Goal: Book appointment/travel/reservation

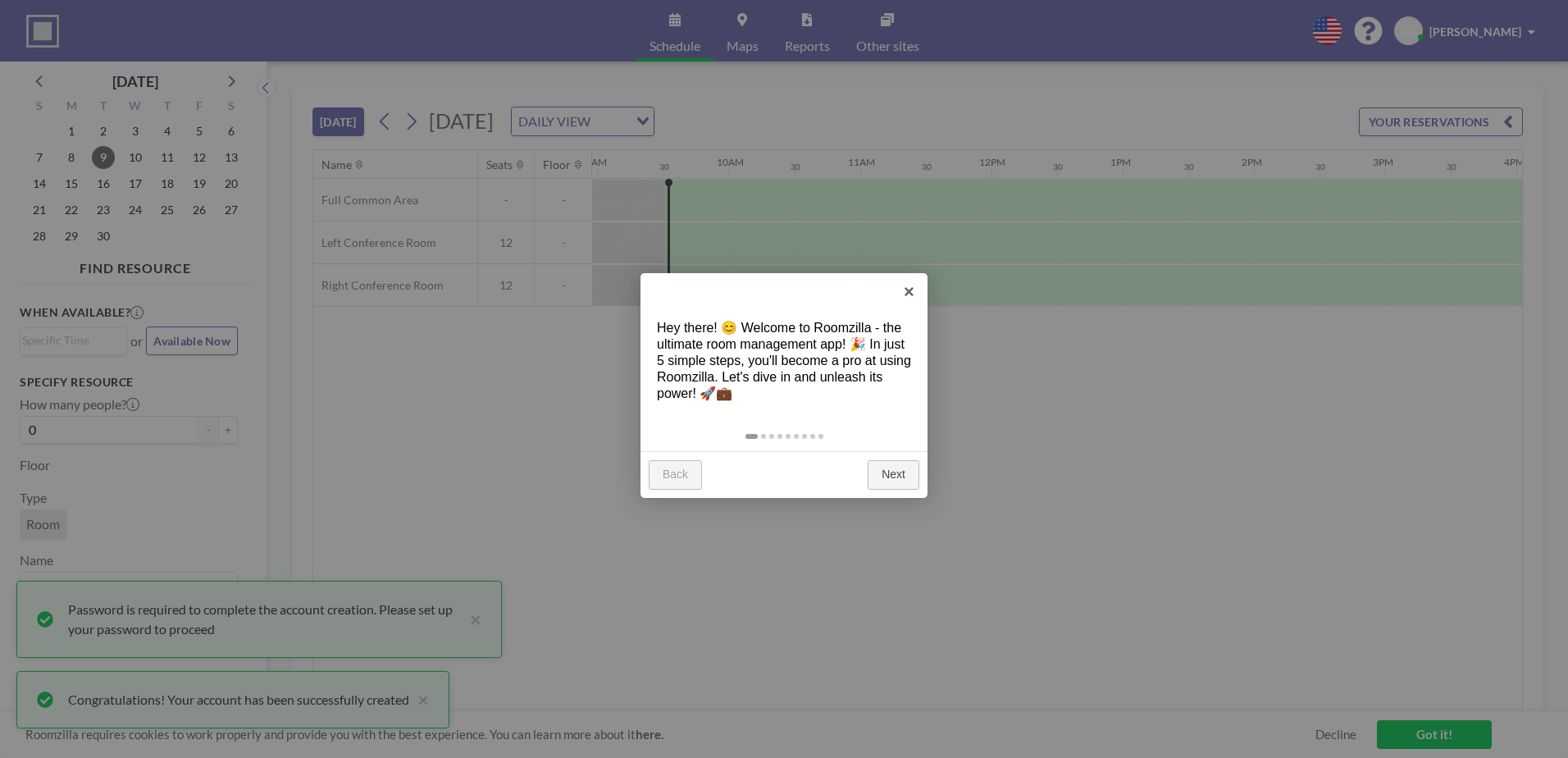
scroll to position [0, 1181]
click at [884, 470] on link "Next" at bounding box center [893, 474] width 52 height 30
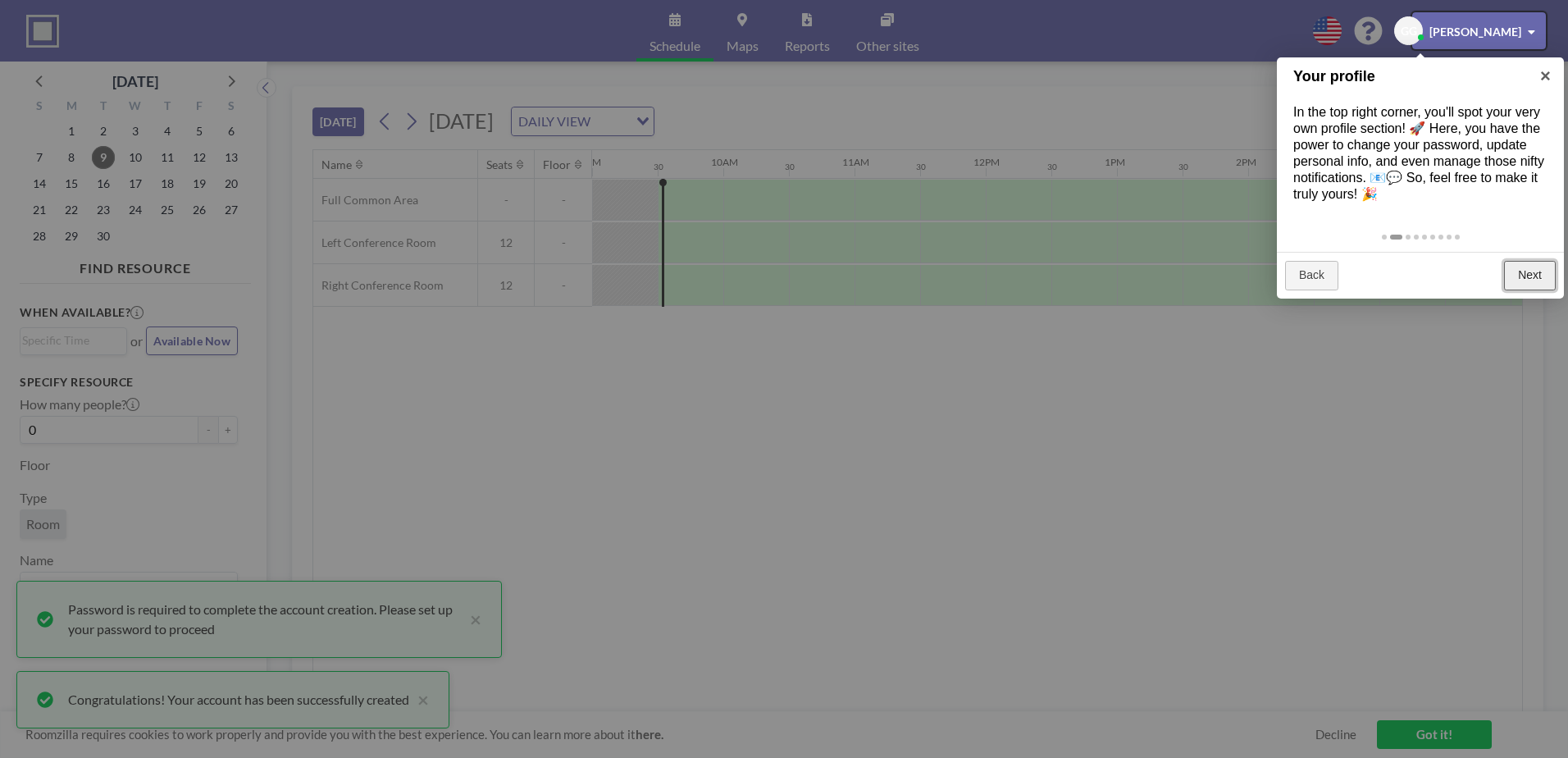
click at [1525, 268] on link "Next" at bounding box center [1530, 275] width 52 height 30
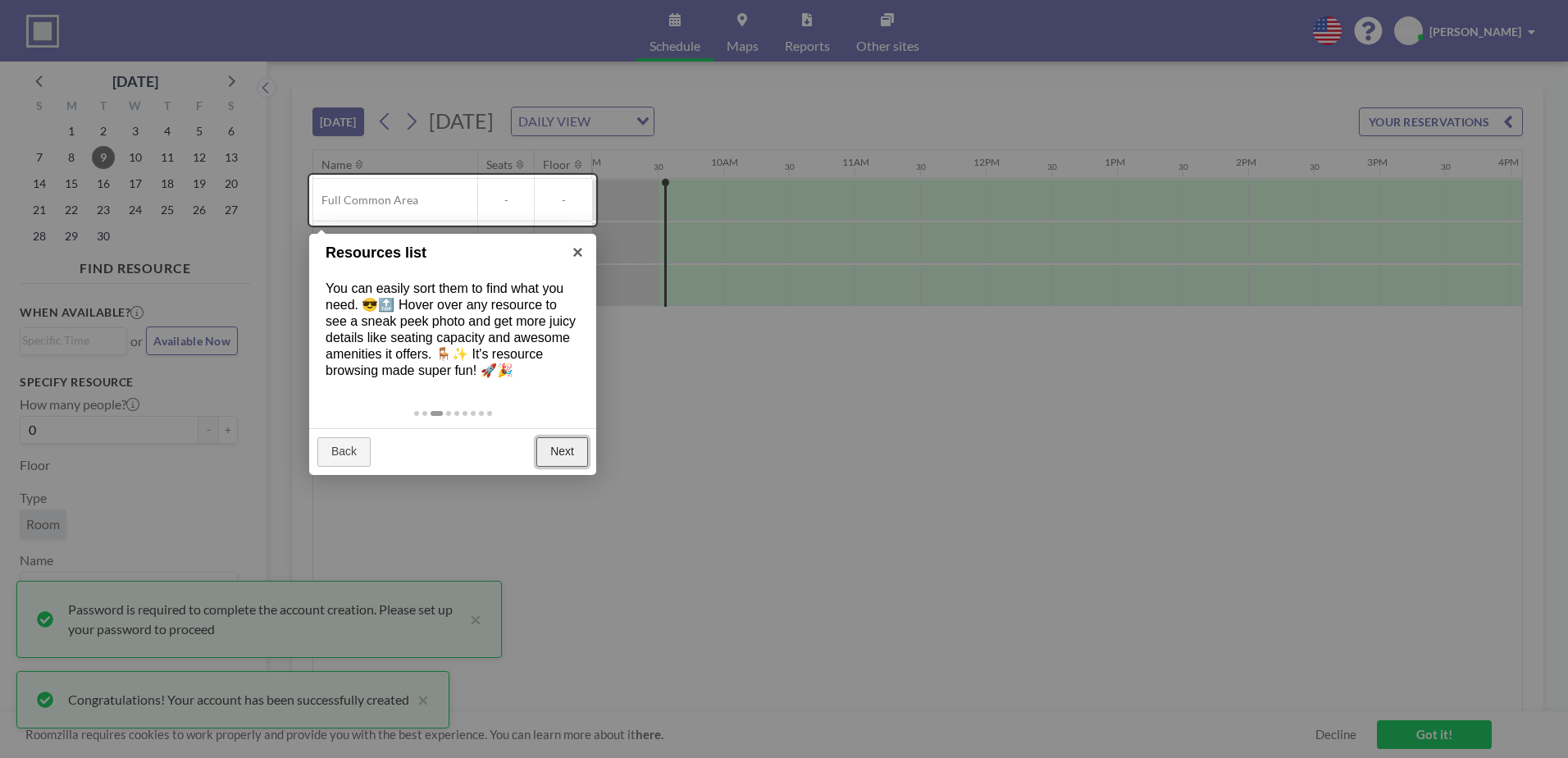
click at [562, 446] on link "Next" at bounding box center [562, 451] width 52 height 30
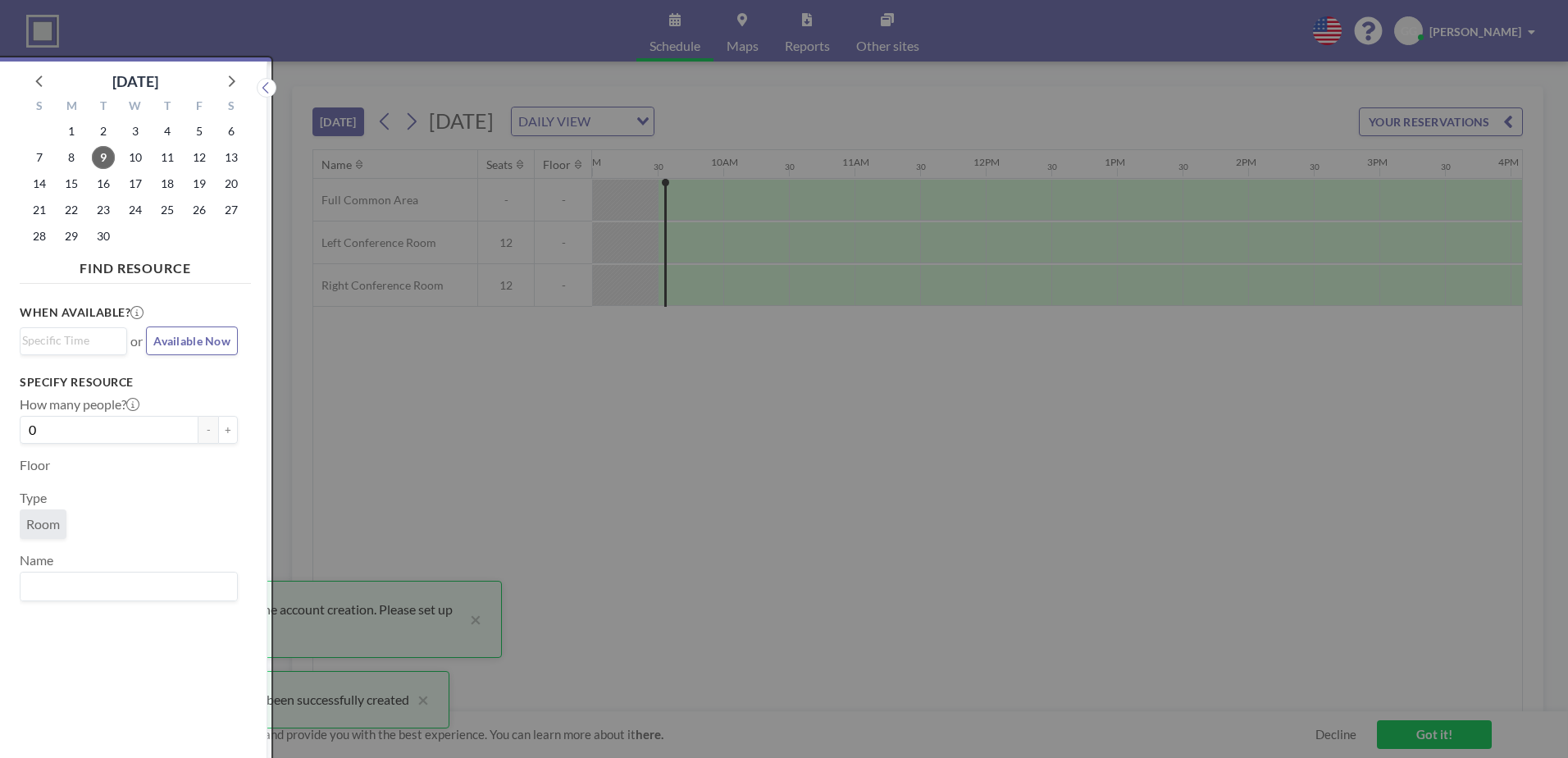
scroll to position [4, 0]
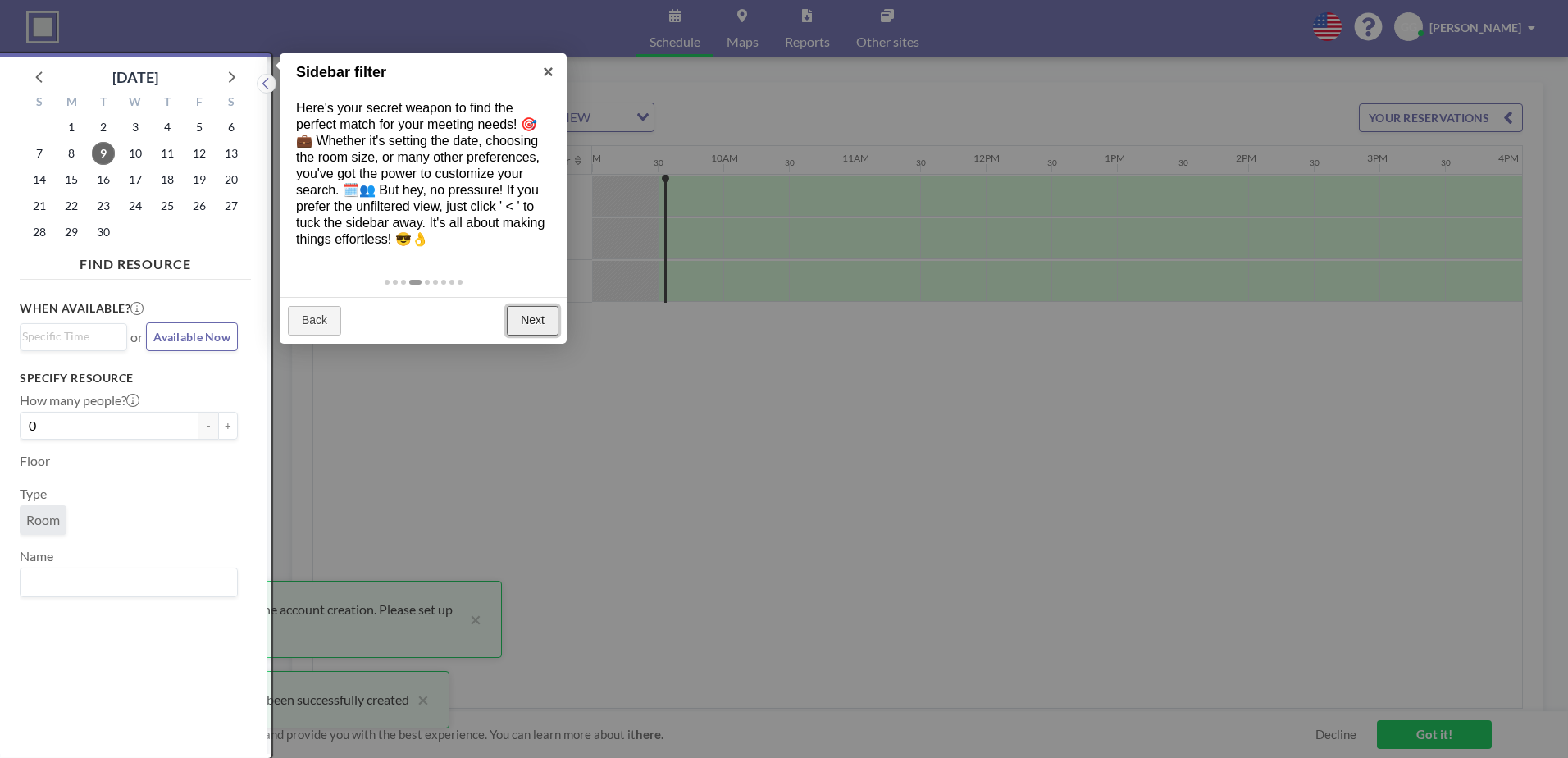
click at [528, 319] on link "Next" at bounding box center [533, 320] width 52 height 30
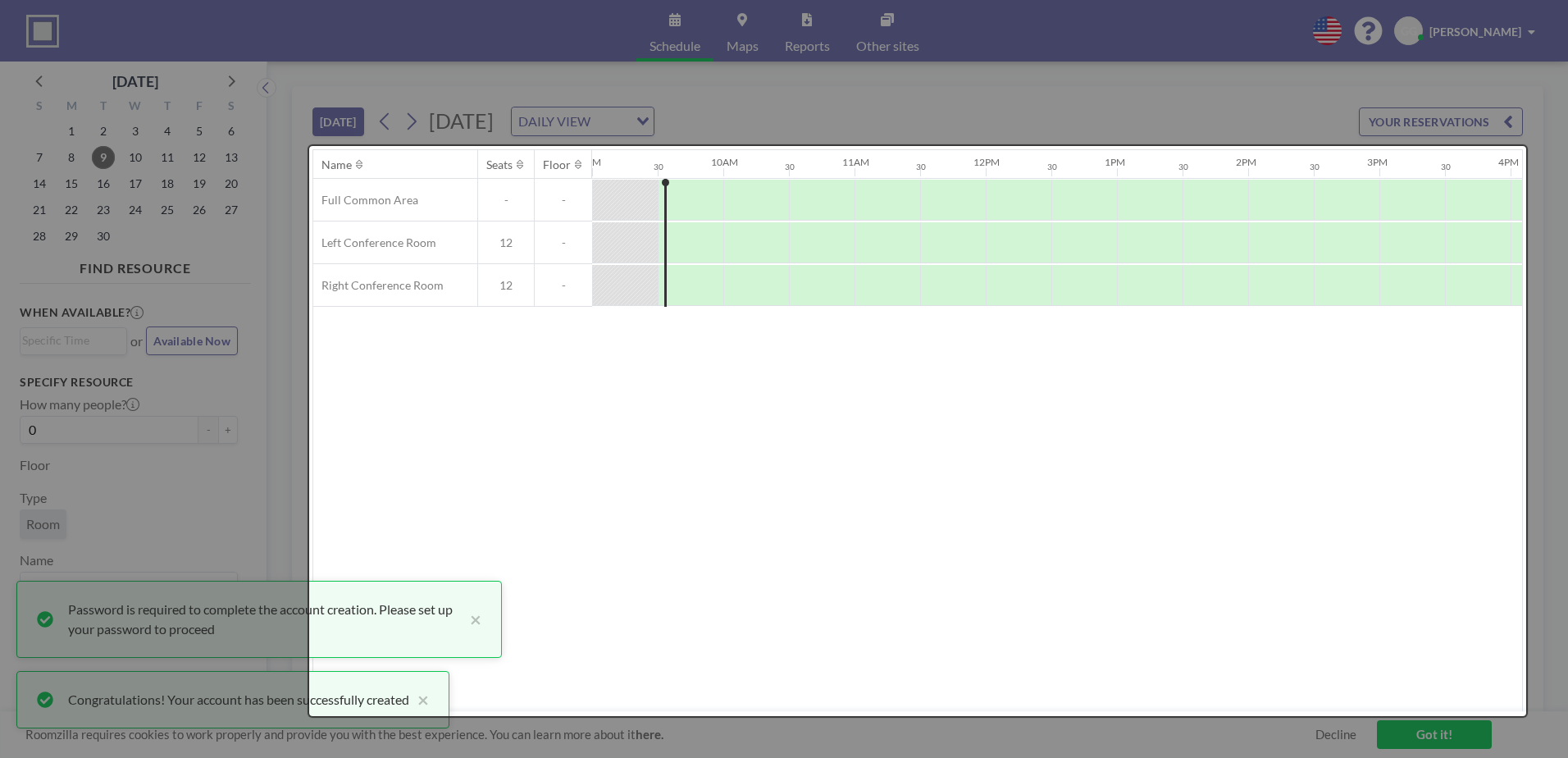
scroll to position [0, 0]
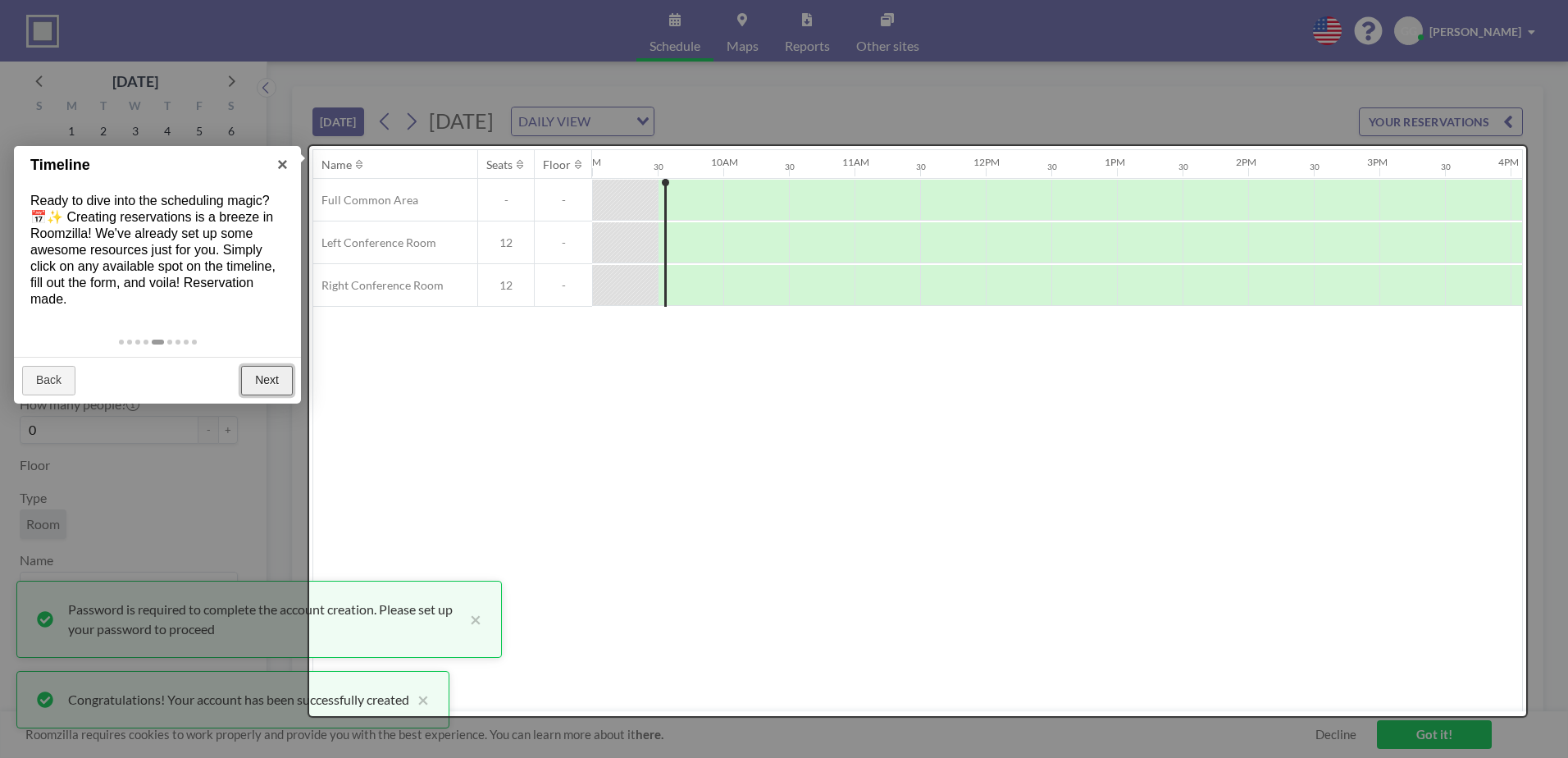
click at [260, 375] on link "Next" at bounding box center [267, 380] width 52 height 30
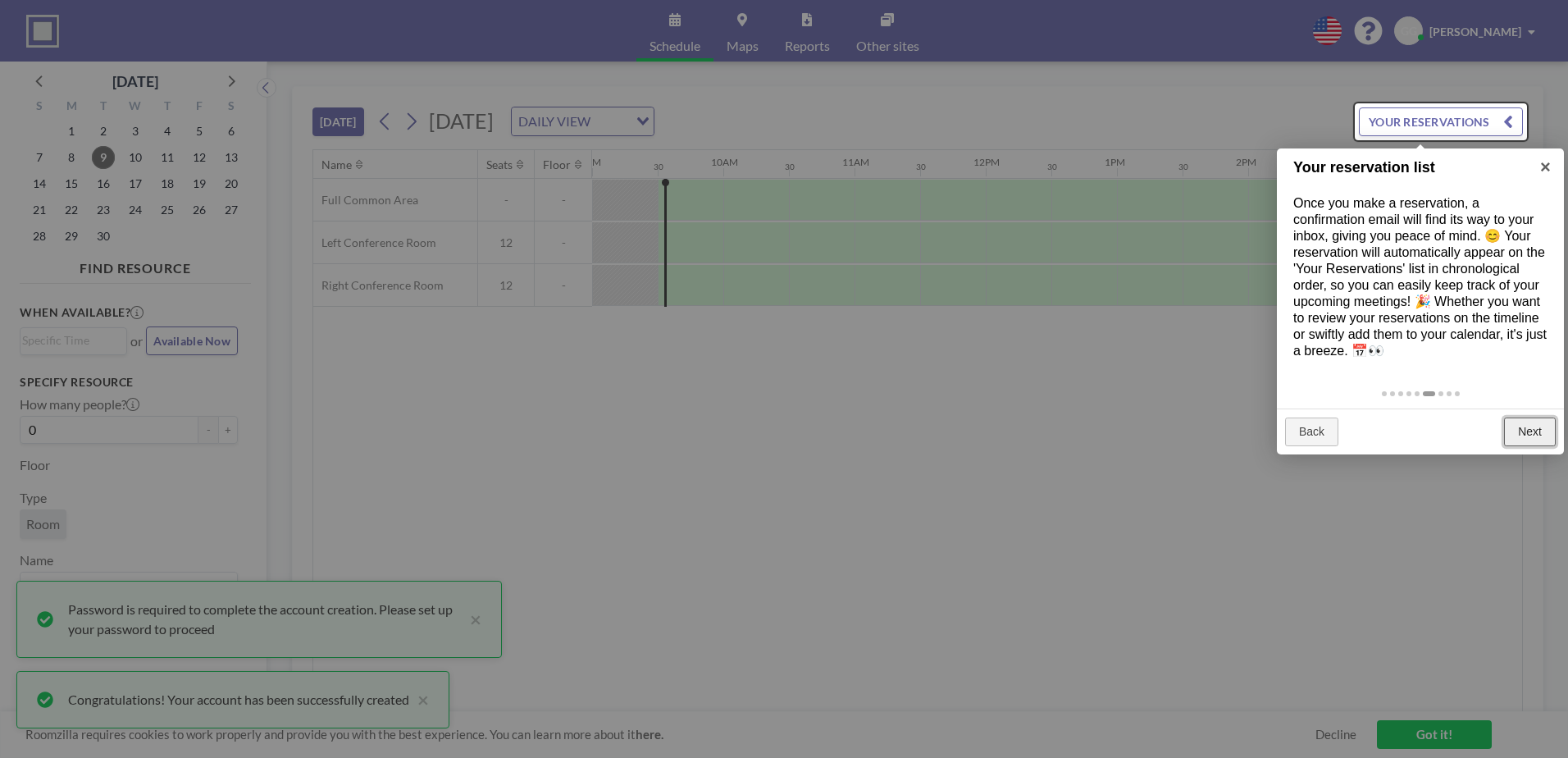
click at [1535, 426] on link "Next" at bounding box center [1530, 432] width 52 height 30
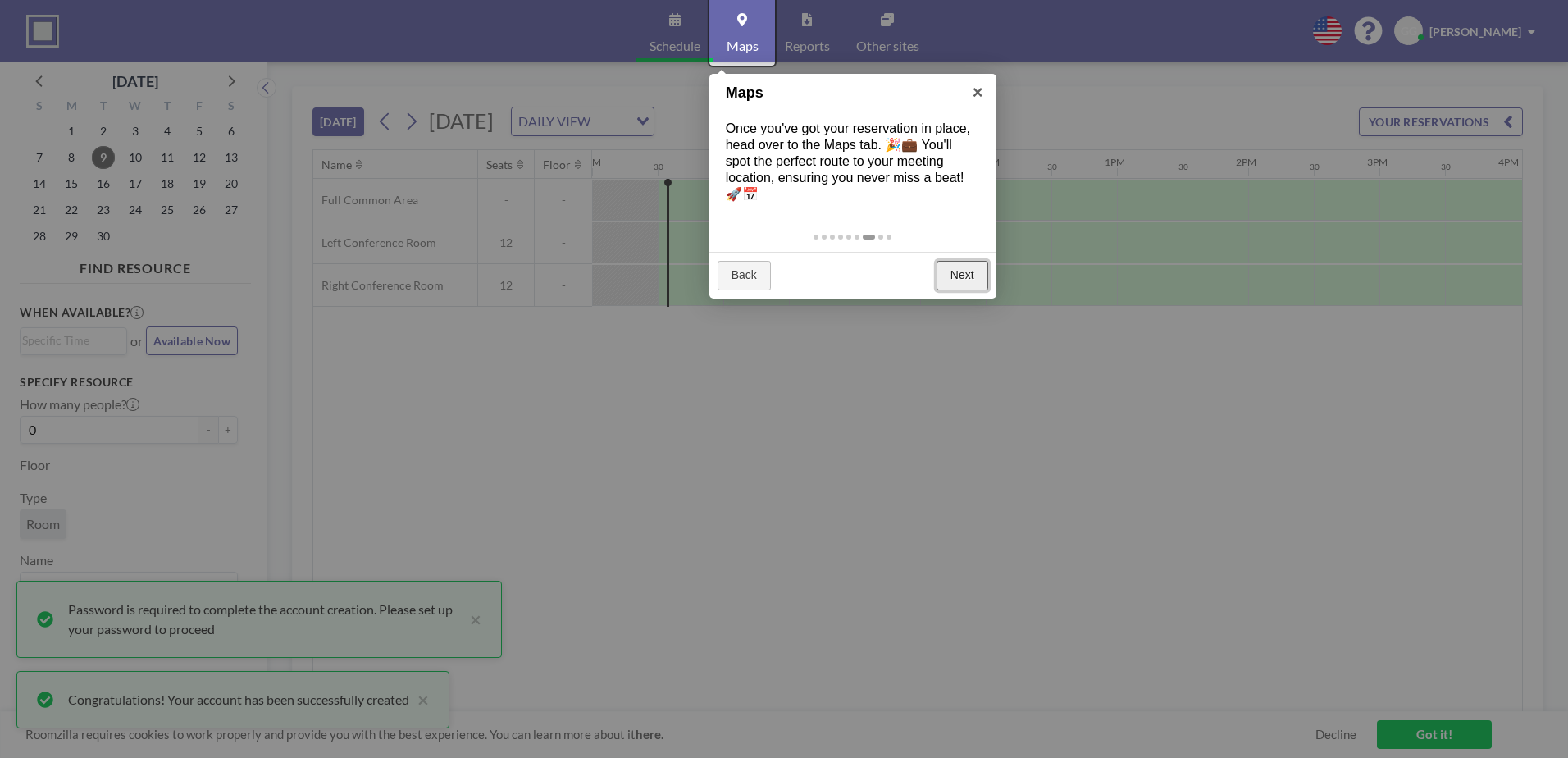
click at [969, 272] on link "Next" at bounding box center [963, 275] width 52 height 30
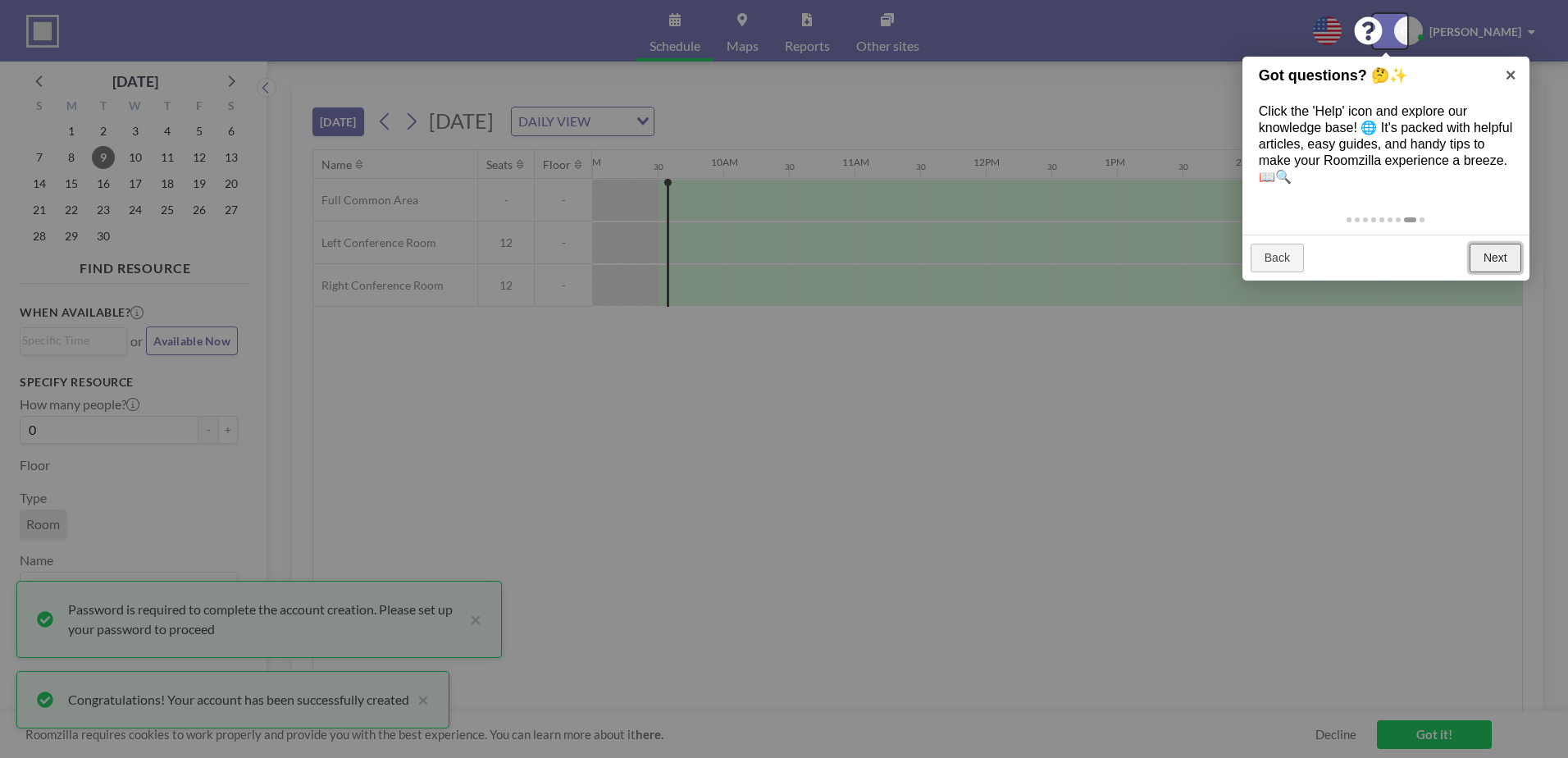
click at [1492, 256] on link "Next" at bounding box center [1495, 258] width 52 height 30
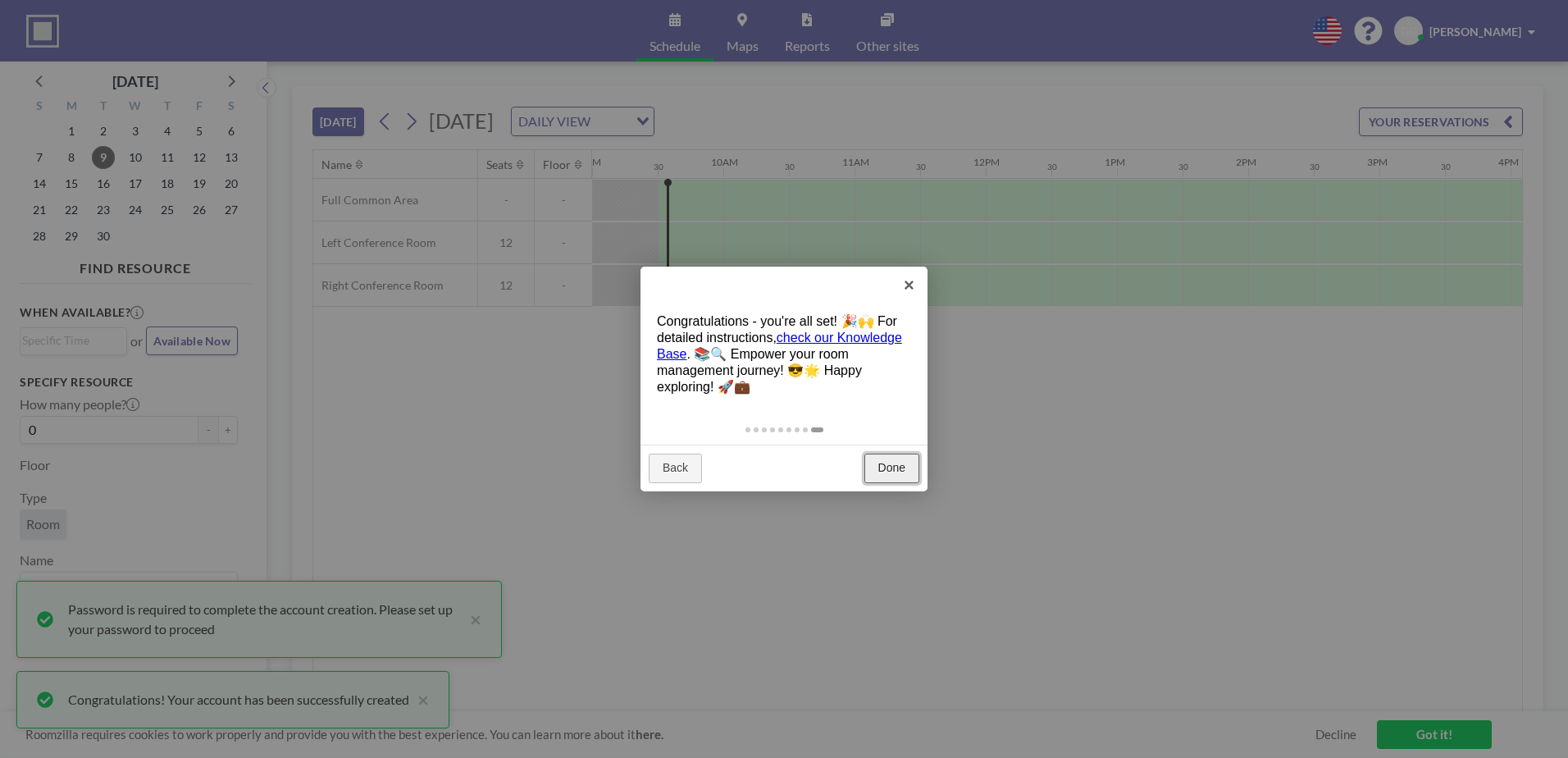
click at [886, 465] on link "Done" at bounding box center [891, 467] width 54 height 30
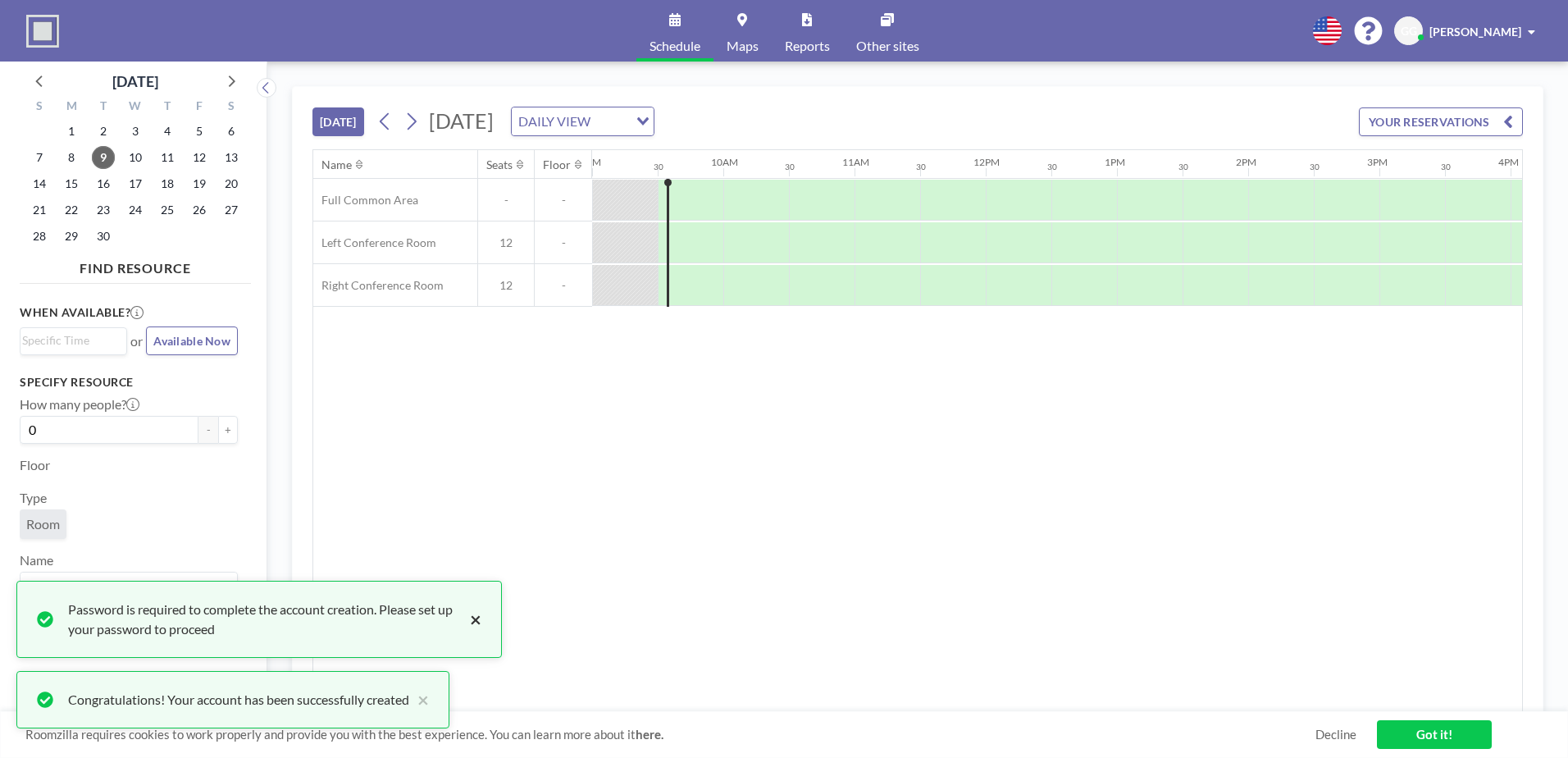
click at [479, 623] on button "×" at bounding box center [471, 618] width 20 height 39
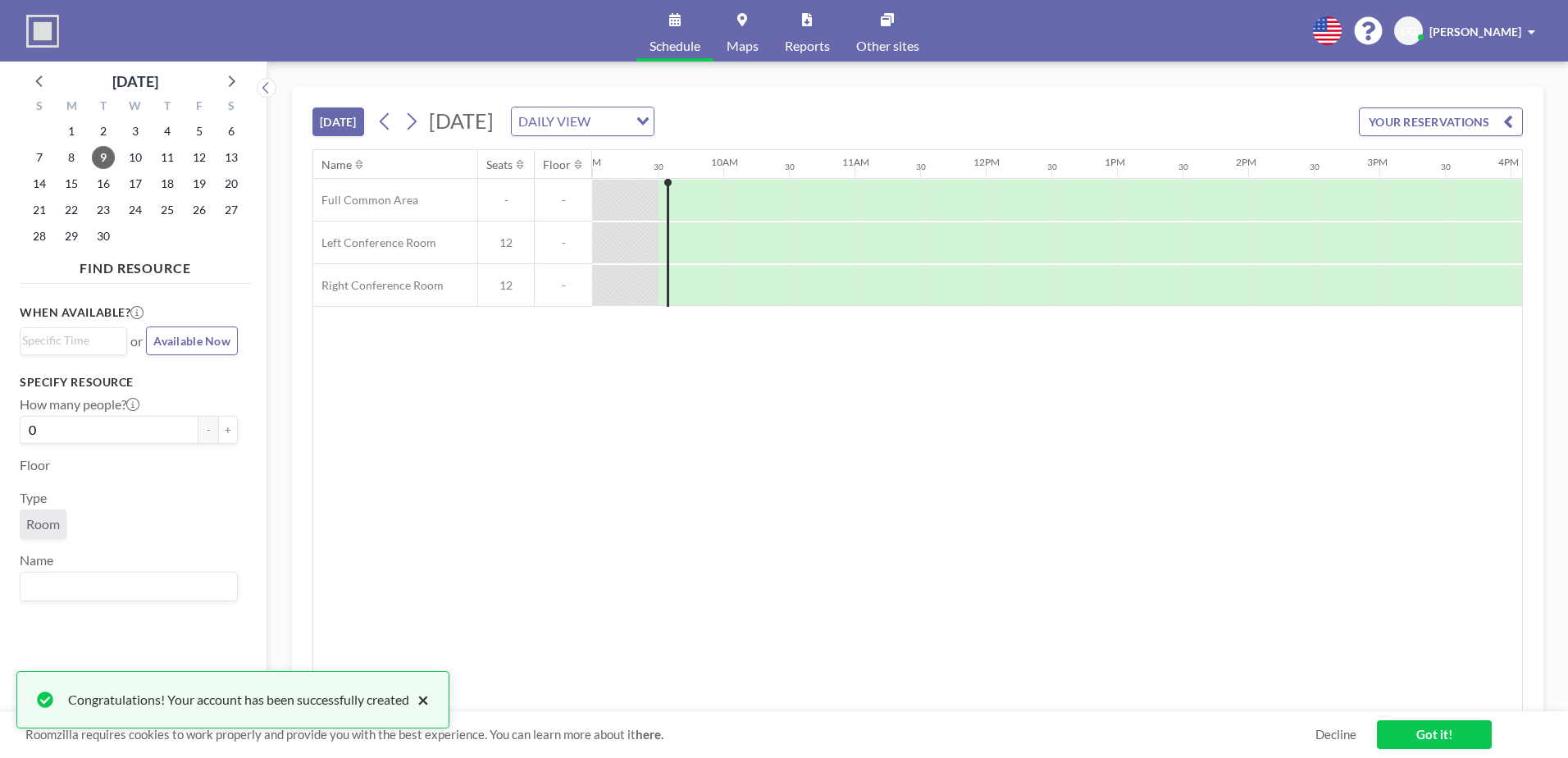
click at [428, 695] on button "×" at bounding box center [419, 699] width 20 height 20
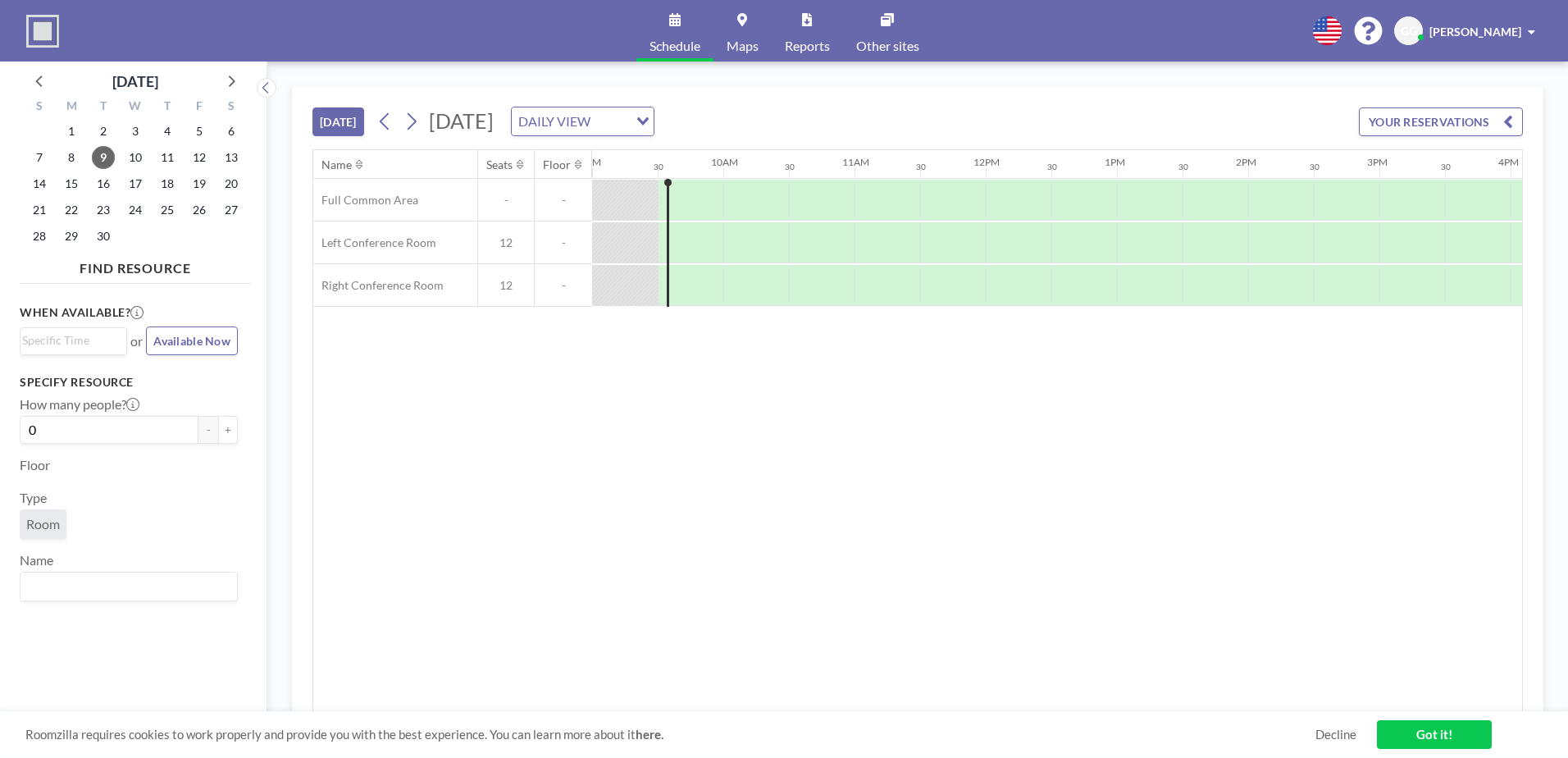
click at [1454, 736] on link "Got it!" at bounding box center [1434, 734] width 115 height 29
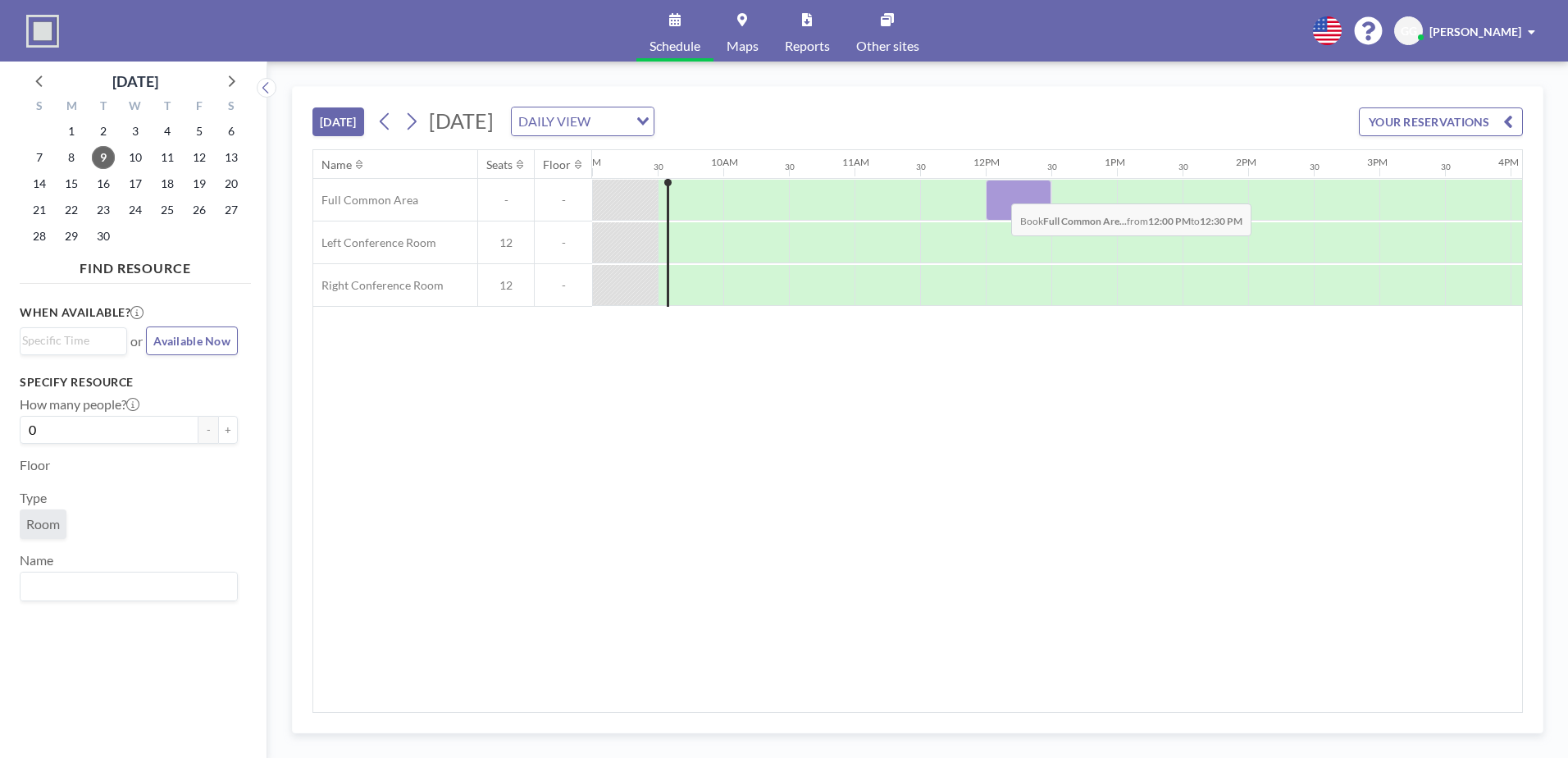
click at [998, 191] on div at bounding box center [1018, 200] width 66 height 41
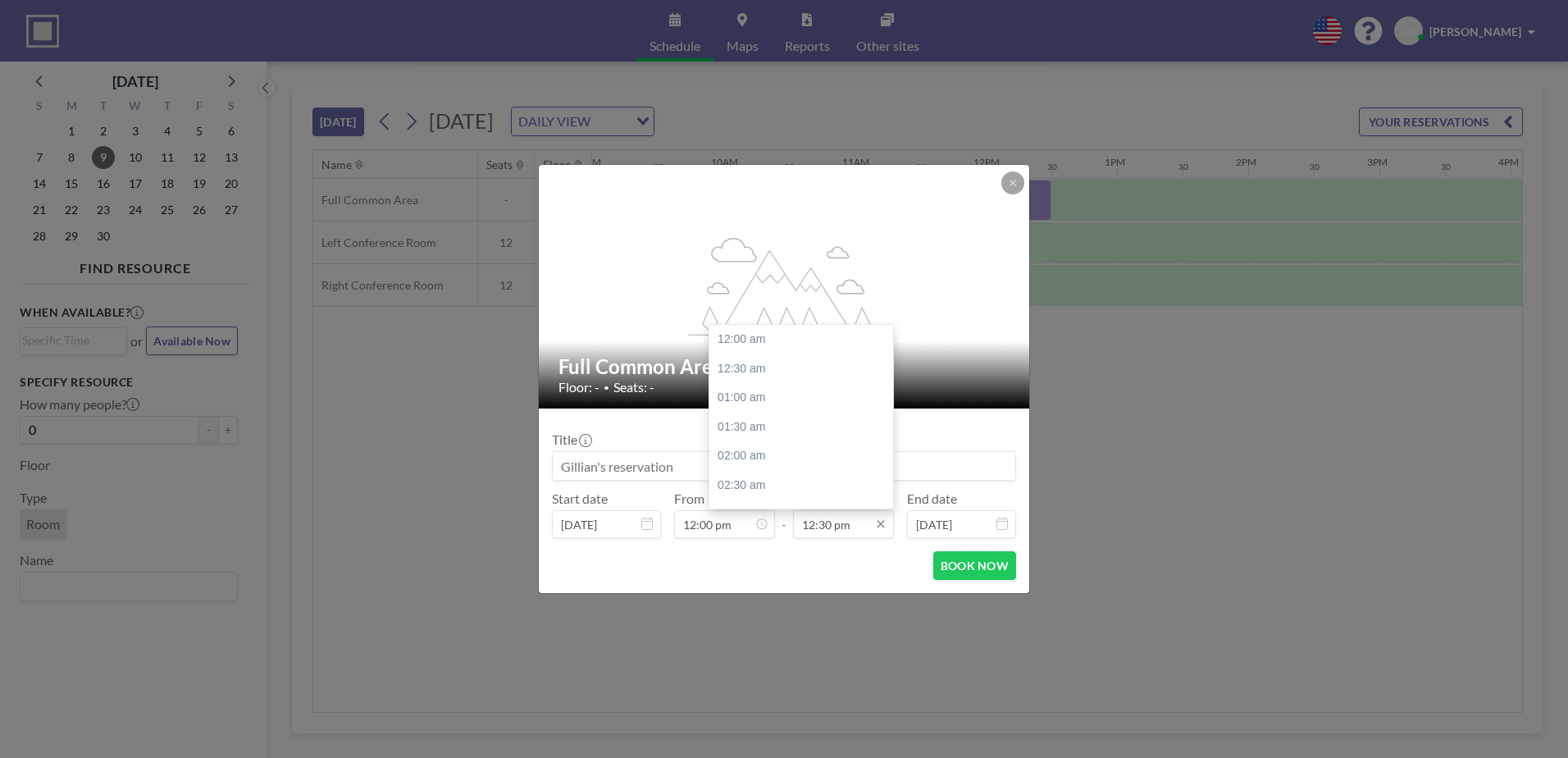
scroll to position [729, 0]
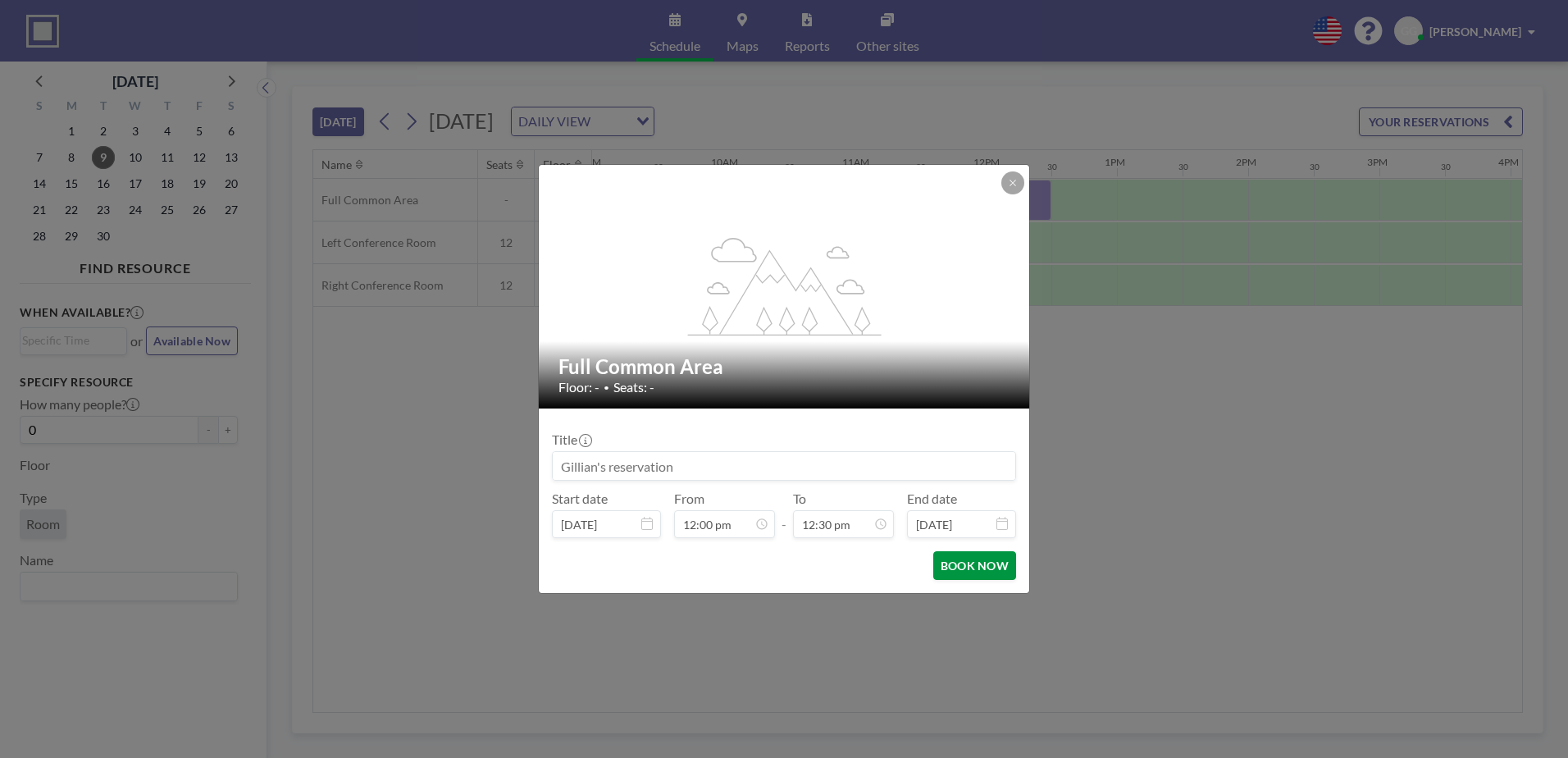
click at [992, 558] on button "BOOK NOW" at bounding box center [974, 565] width 83 height 29
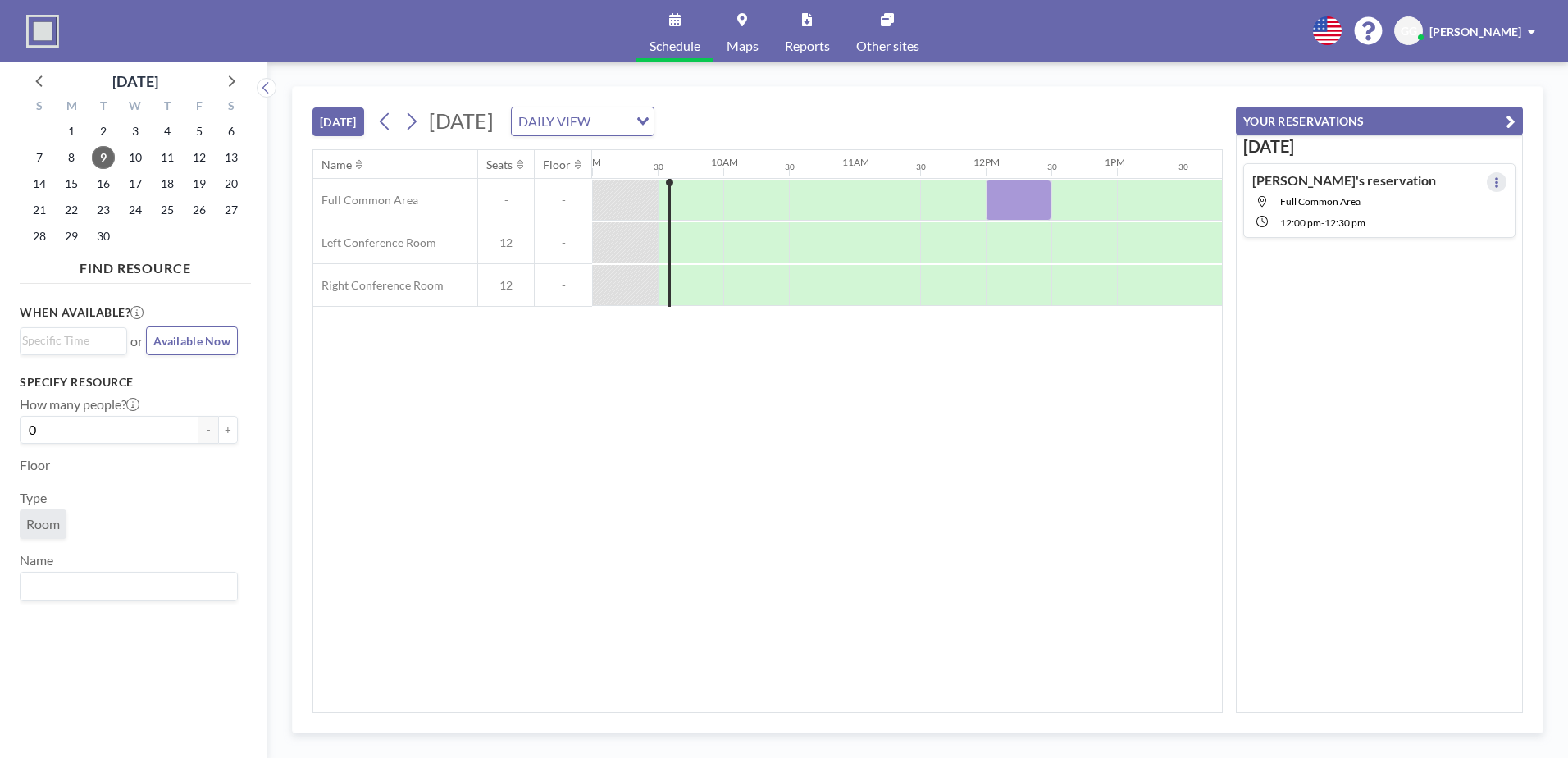
click at [1487, 181] on button at bounding box center [1496, 182] width 20 height 20
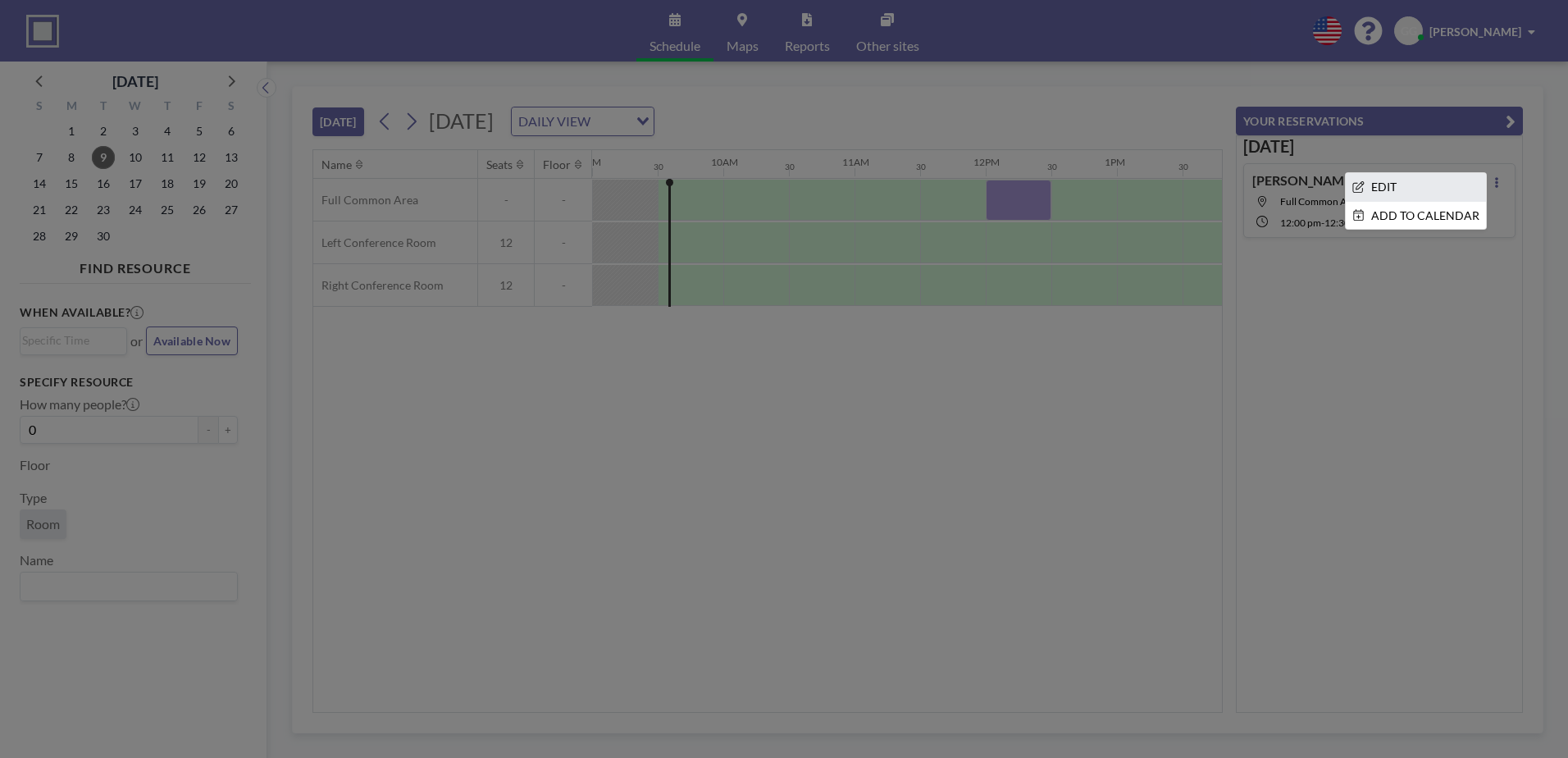
click at [1369, 184] on li "EDIT" at bounding box center [1416, 186] width 141 height 28
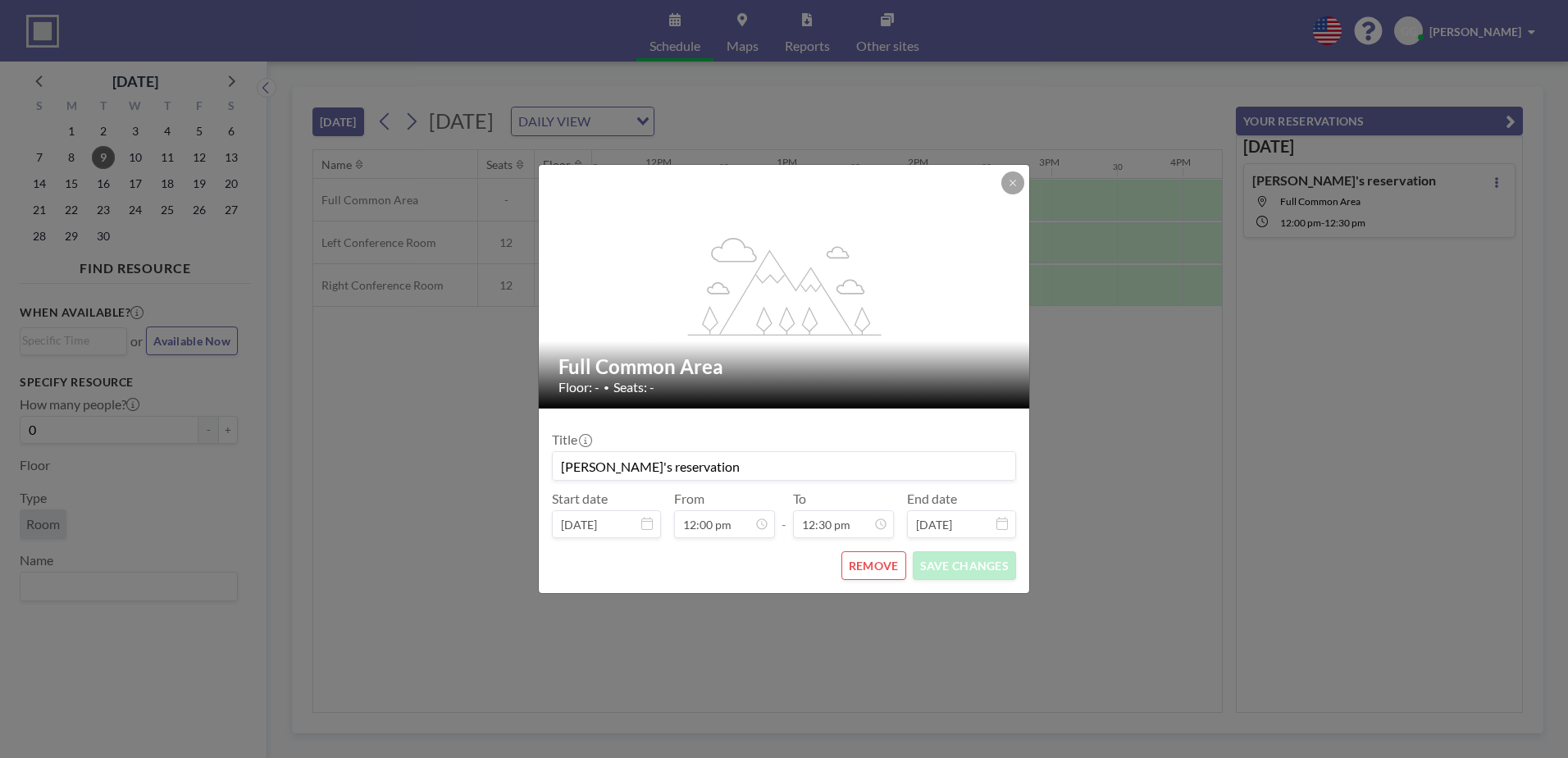
scroll to position [0, 0]
click at [872, 562] on button "REMOVE" at bounding box center [874, 565] width 65 height 29
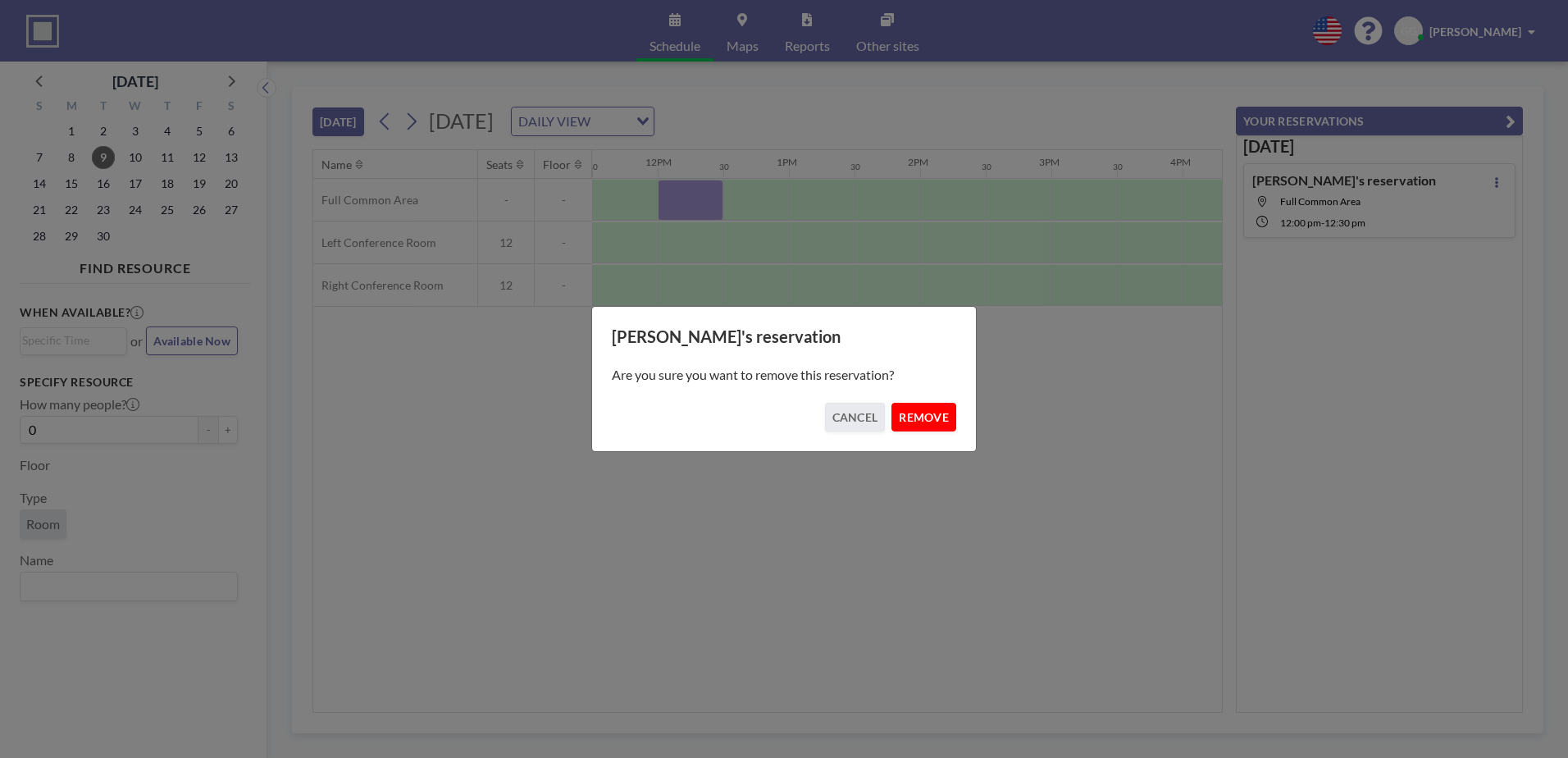
click at [925, 416] on button "REMOVE" at bounding box center [924, 417] width 65 height 29
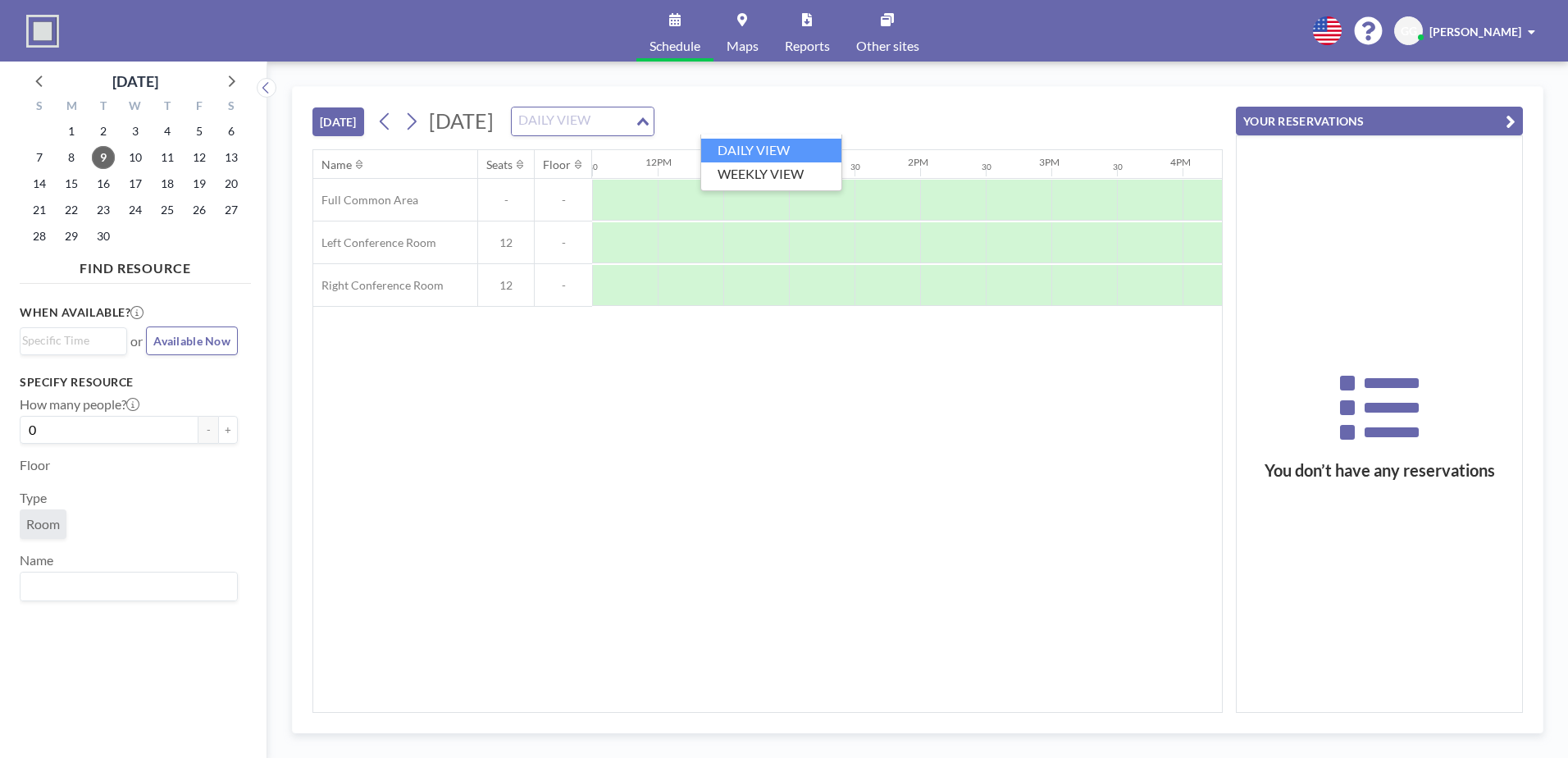
click at [654, 128] on div "Loading..." at bounding box center [644, 119] width 19 height 25
click at [777, 168] on li "WEEKLY VIEW" at bounding box center [771, 174] width 141 height 24
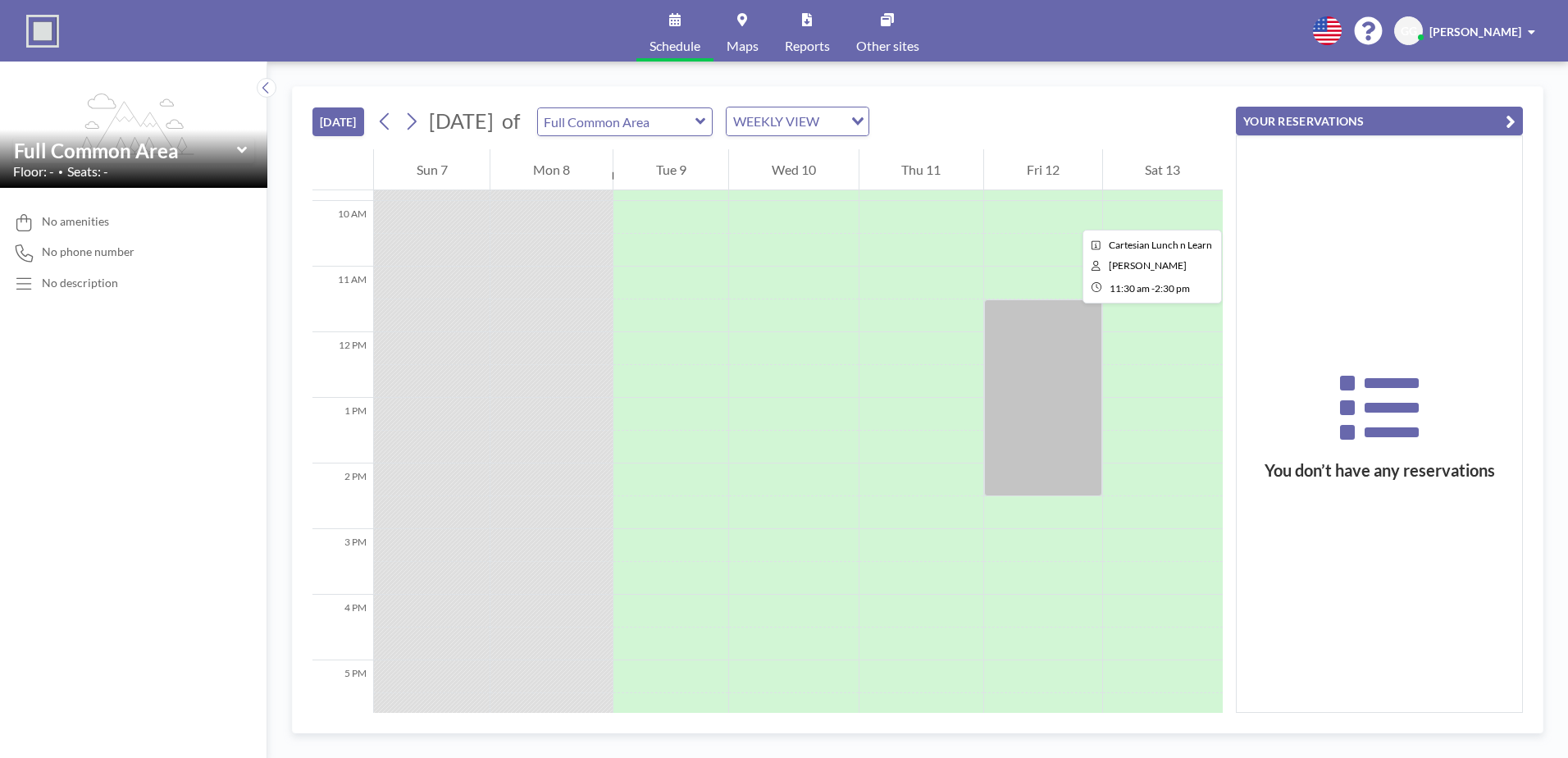
scroll to position [754, 0]
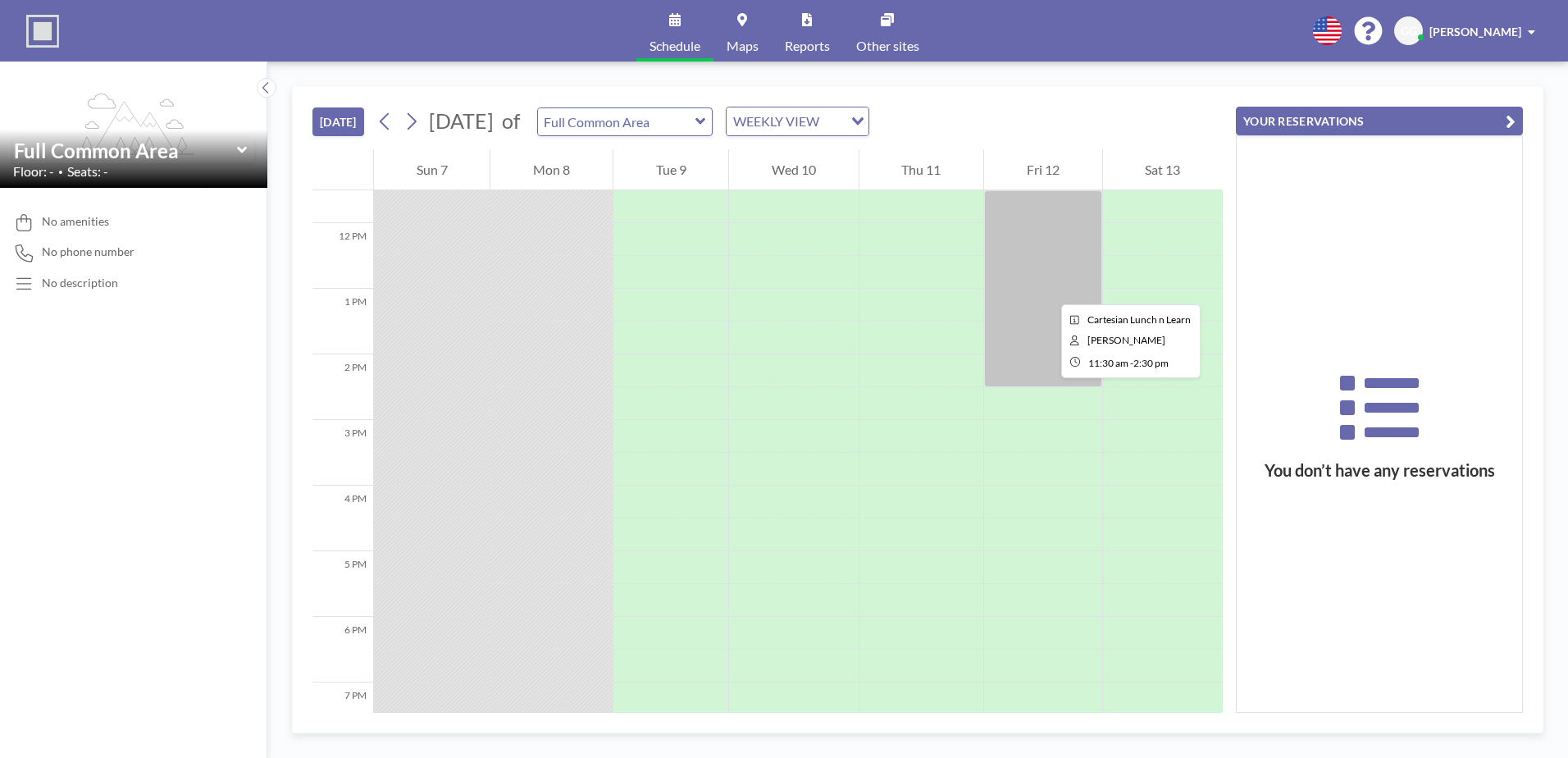
click at [1048, 288] on div at bounding box center [1042, 289] width 118 height 197
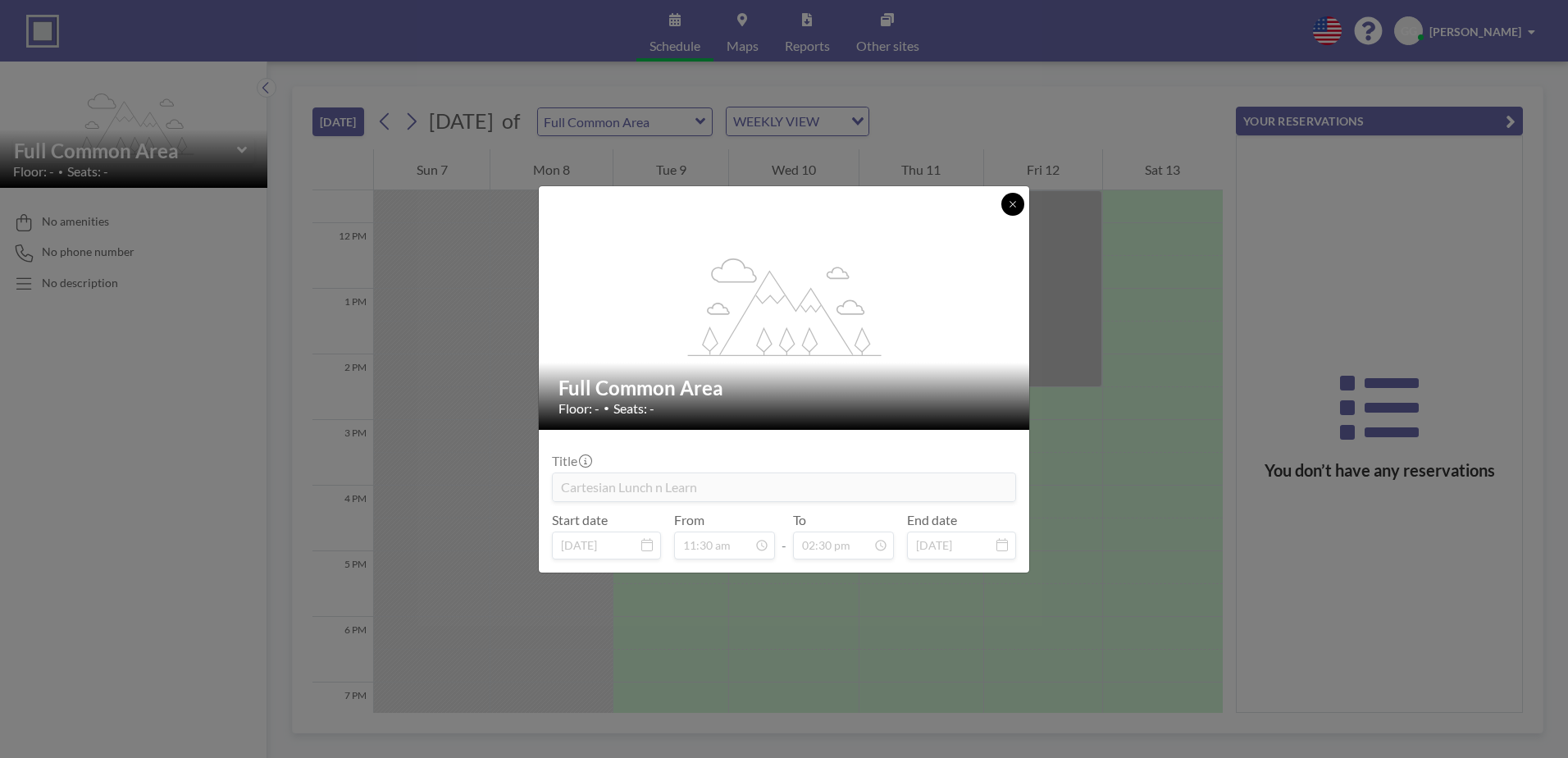
click at [1012, 202] on icon at bounding box center [1013, 204] width 10 height 10
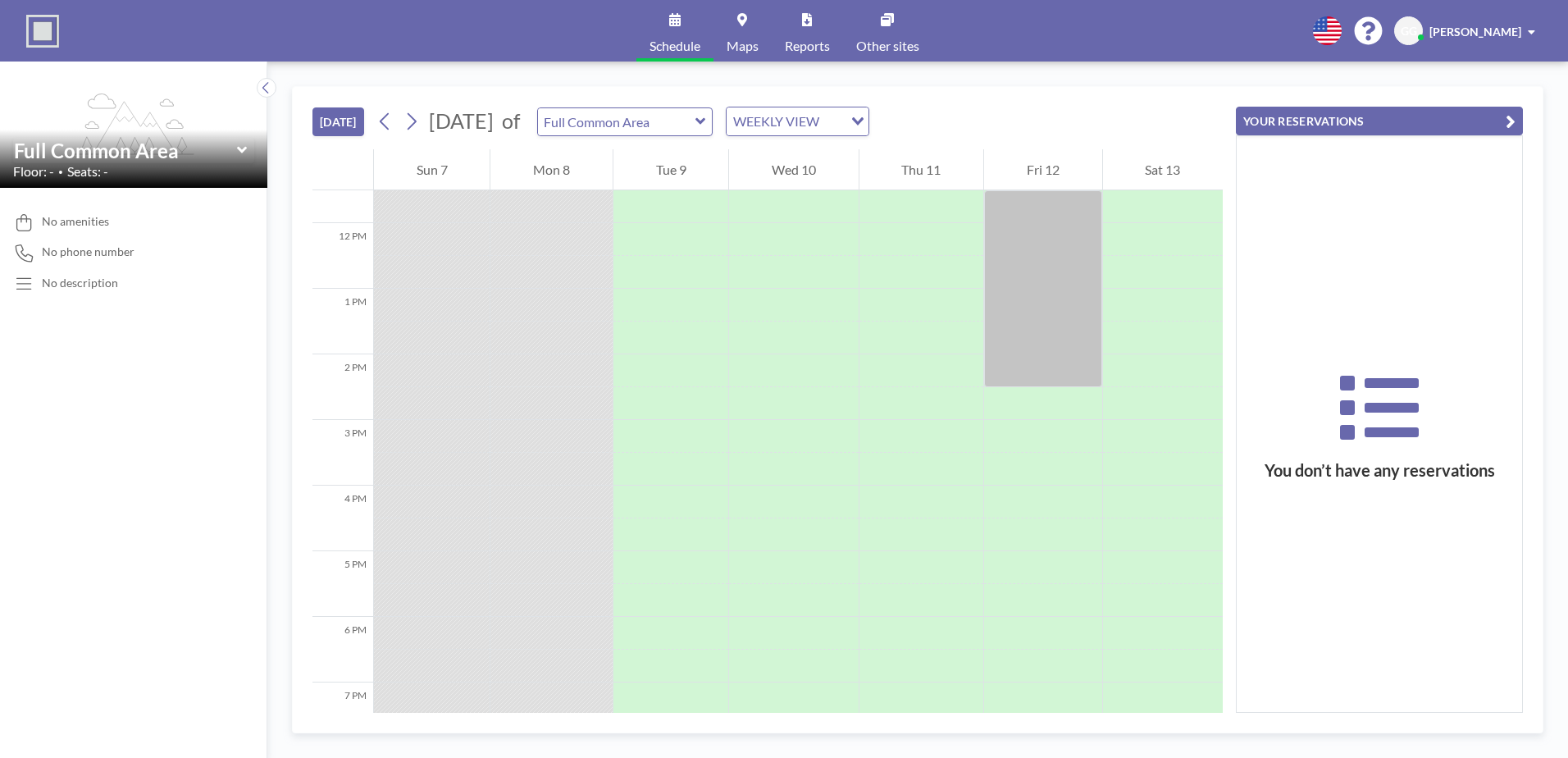
click at [706, 119] on icon at bounding box center [700, 121] width 10 height 7
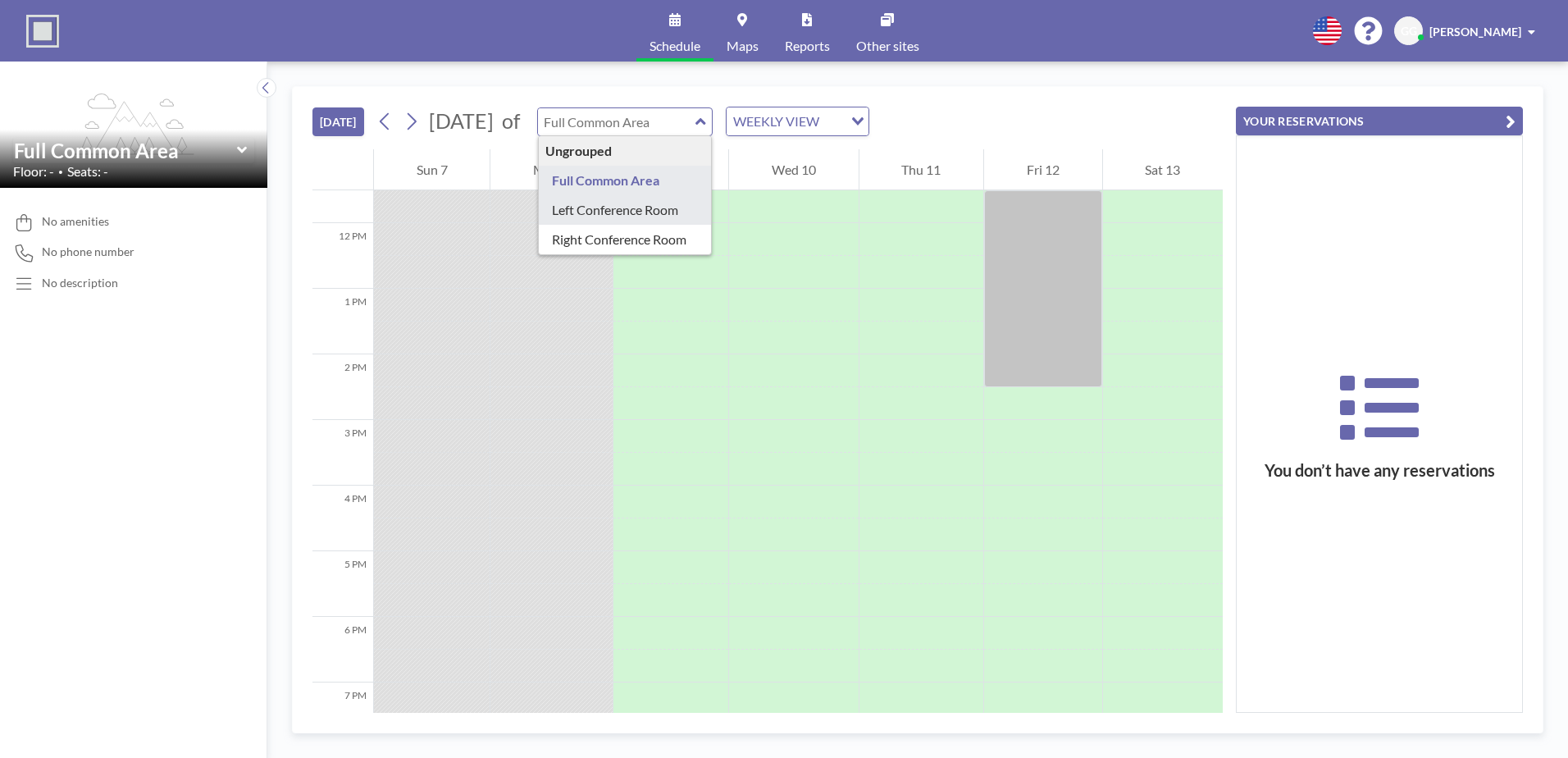
type input "Left Conference Room"
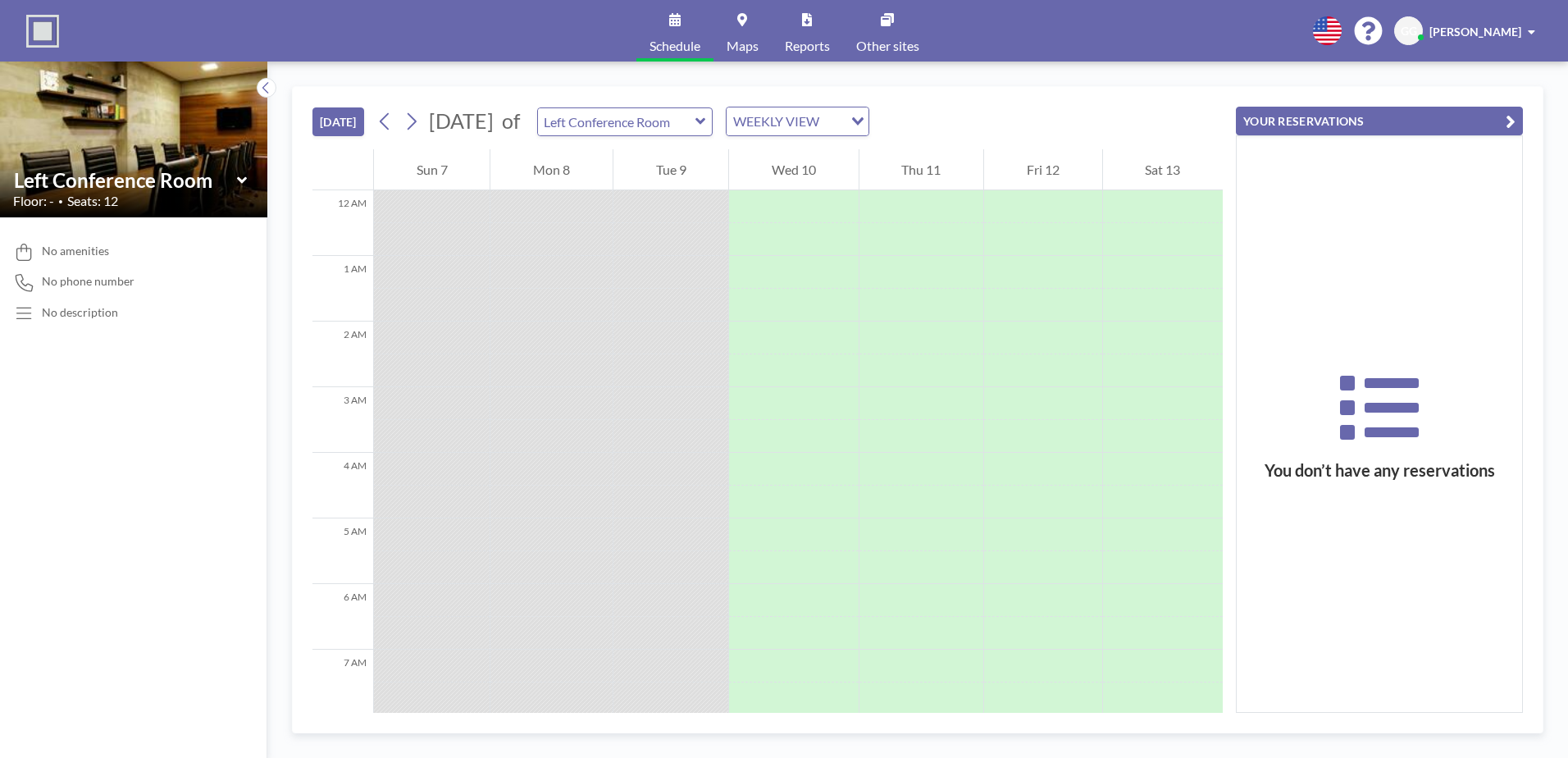
scroll to position [591, 0]
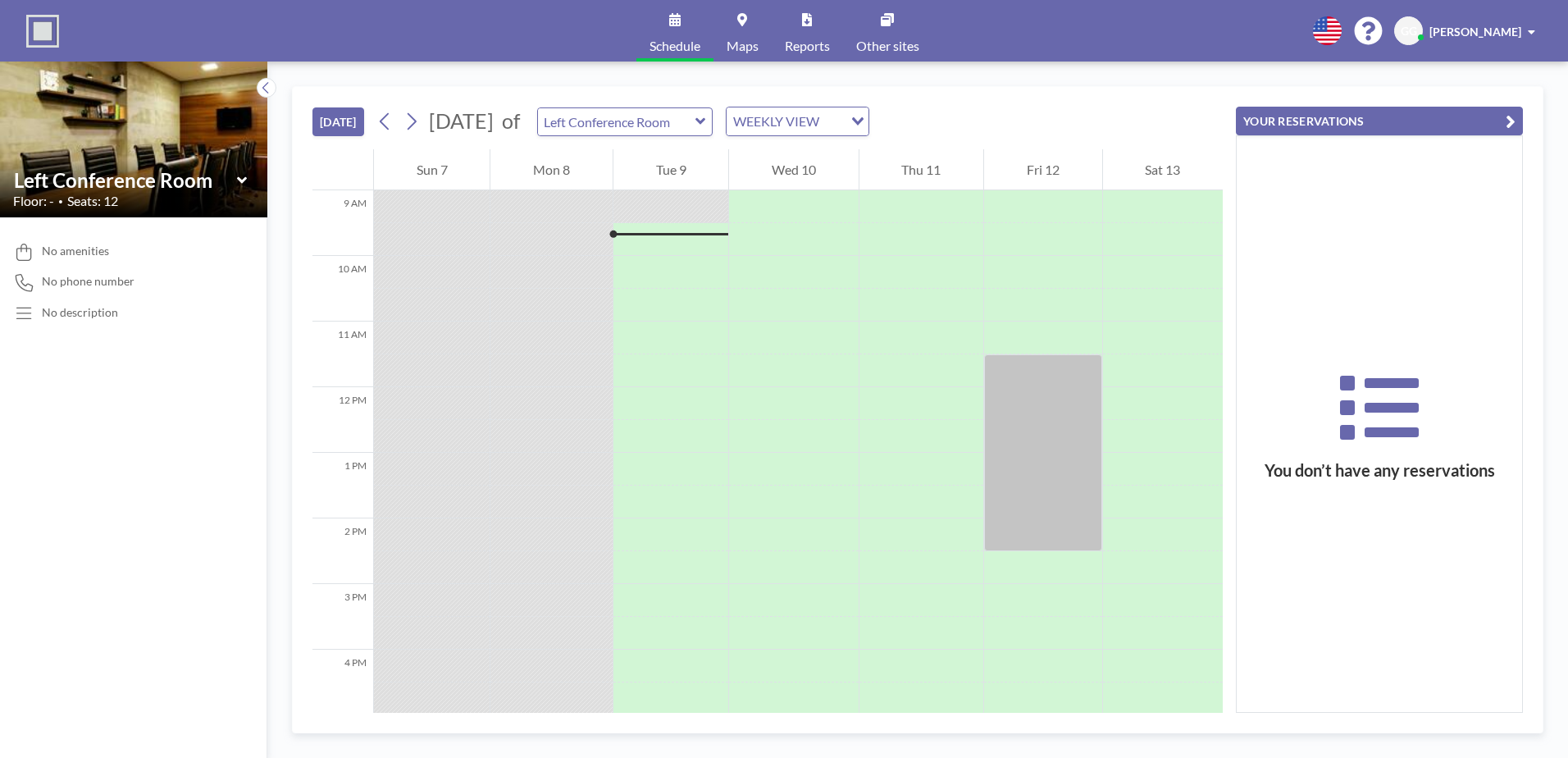
click at [706, 119] on icon at bounding box center [700, 121] width 10 height 7
type input "Right Conference Room"
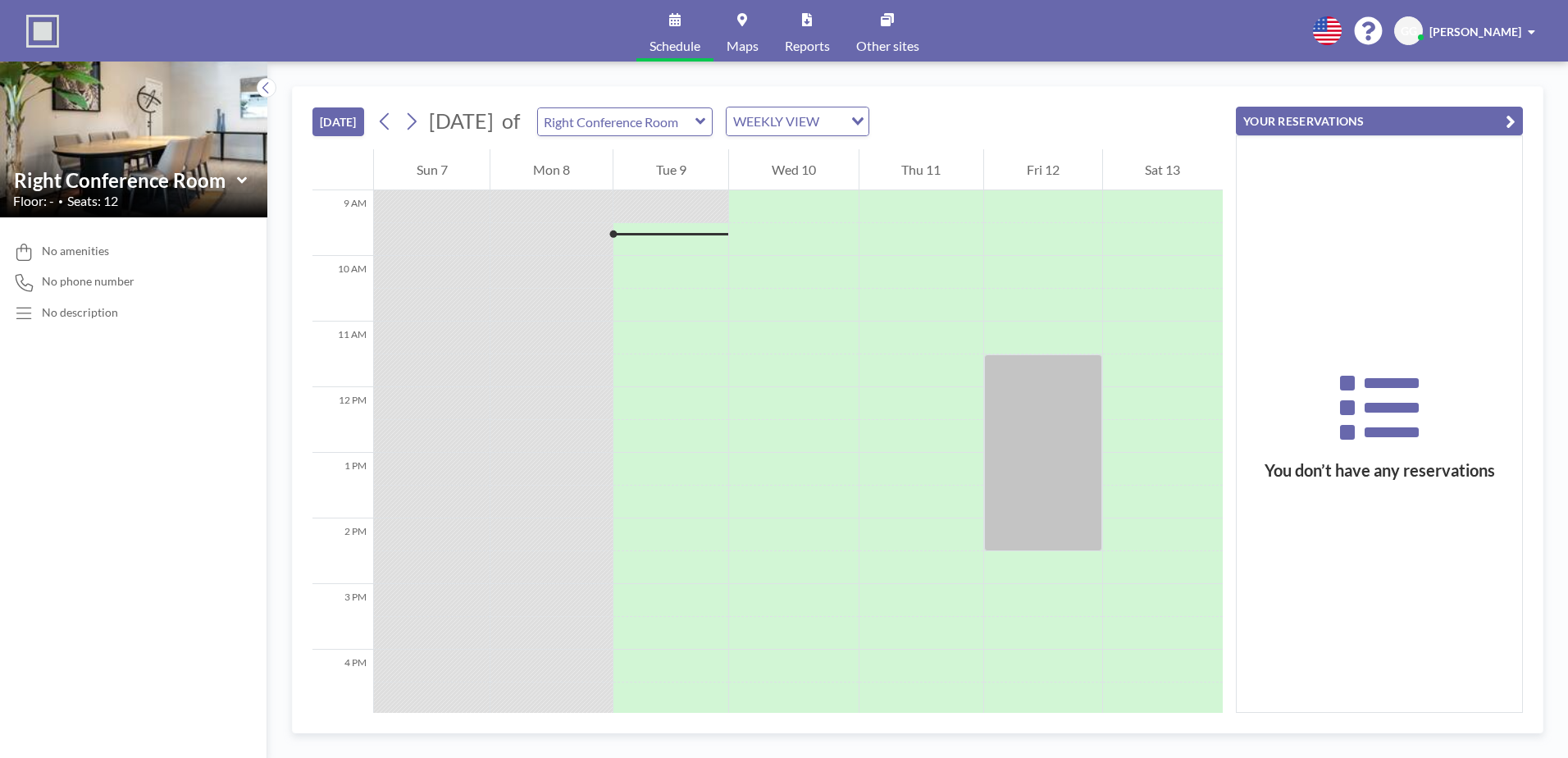
click at [240, 178] on icon at bounding box center [242, 180] width 11 height 16
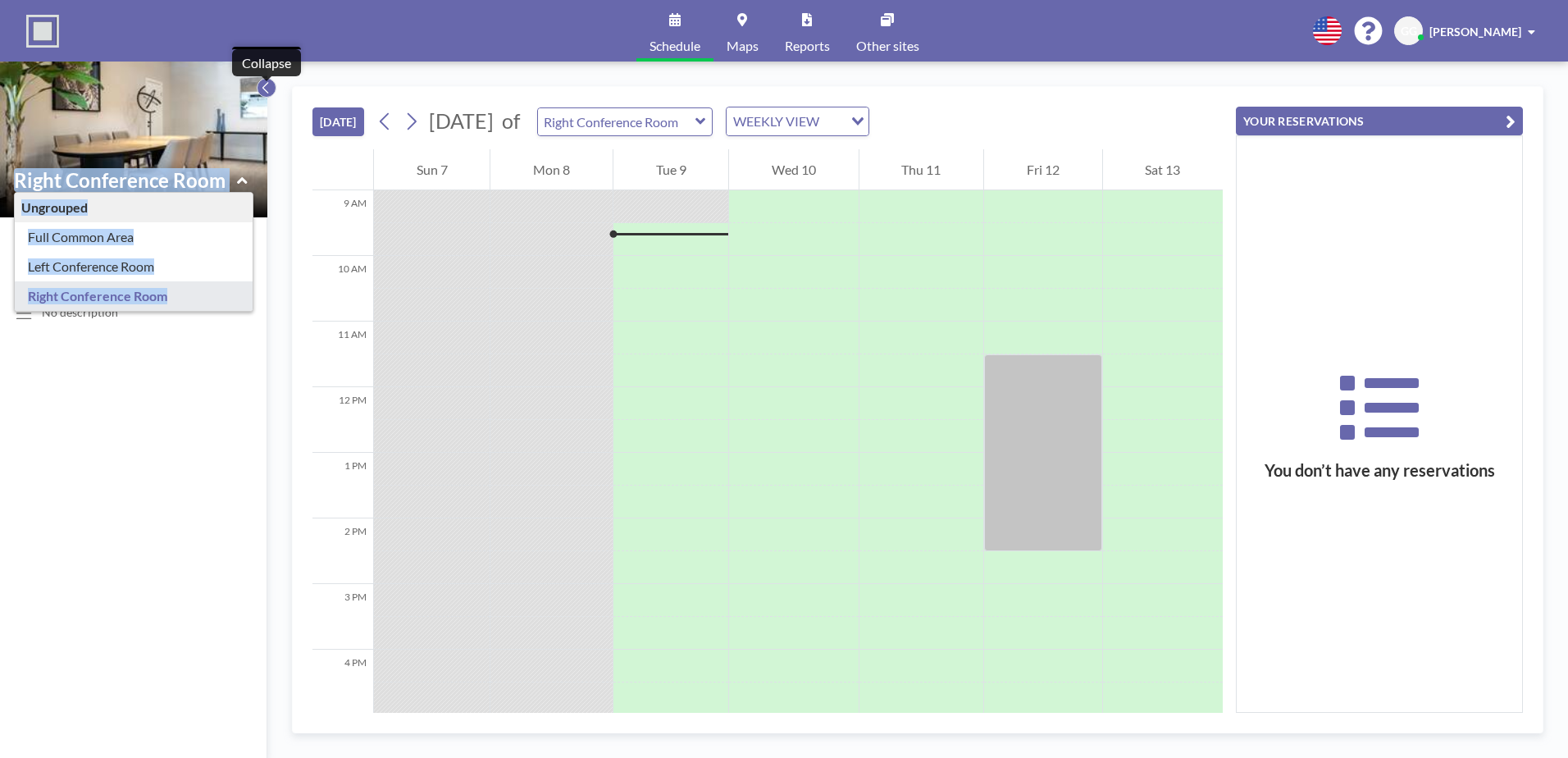
click at [271, 85] on icon at bounding box center [266, 87] width 11 height 16
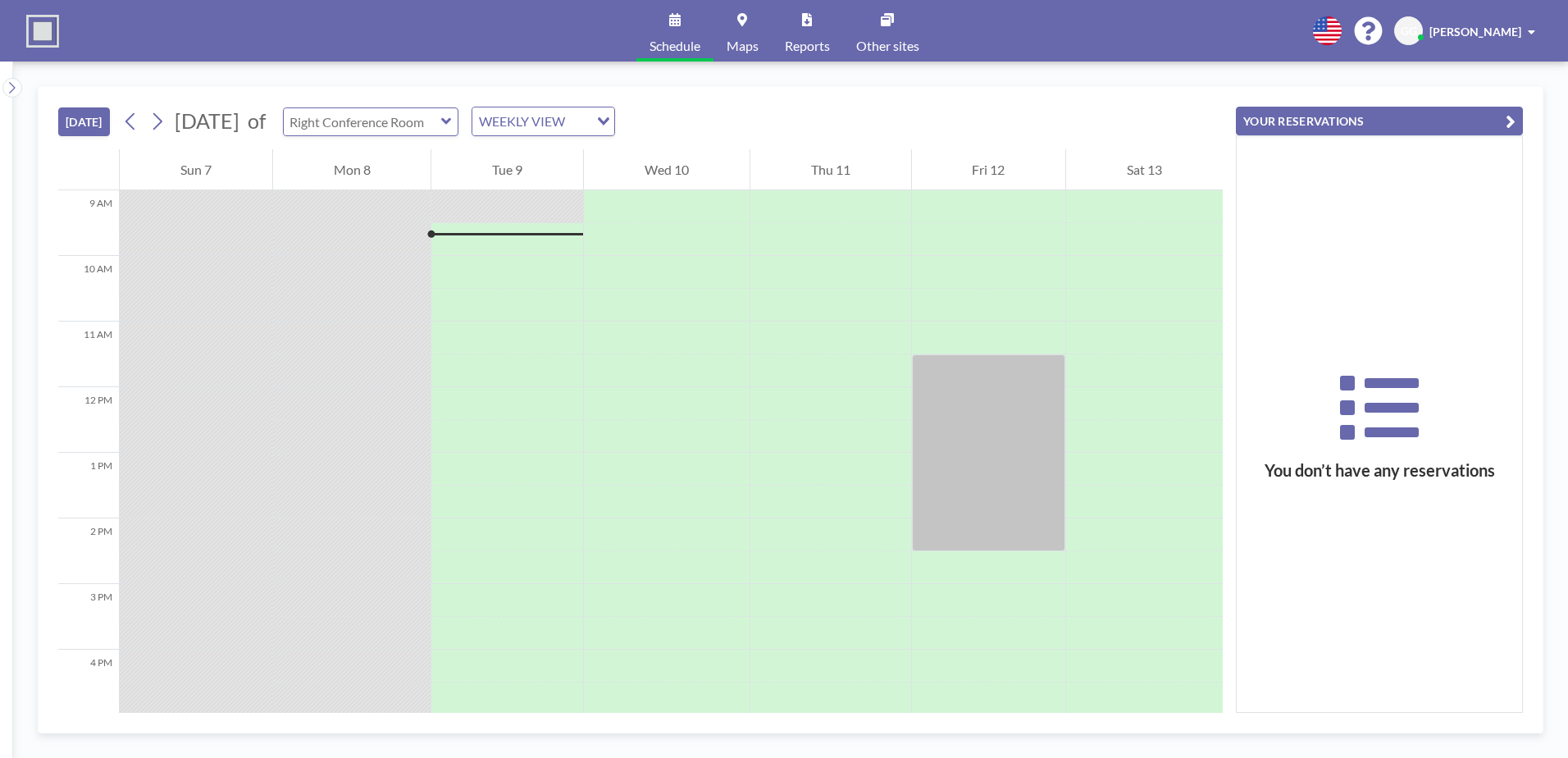
click at [459, 120] on div at bounding box center [371, 121] width 176 height 29
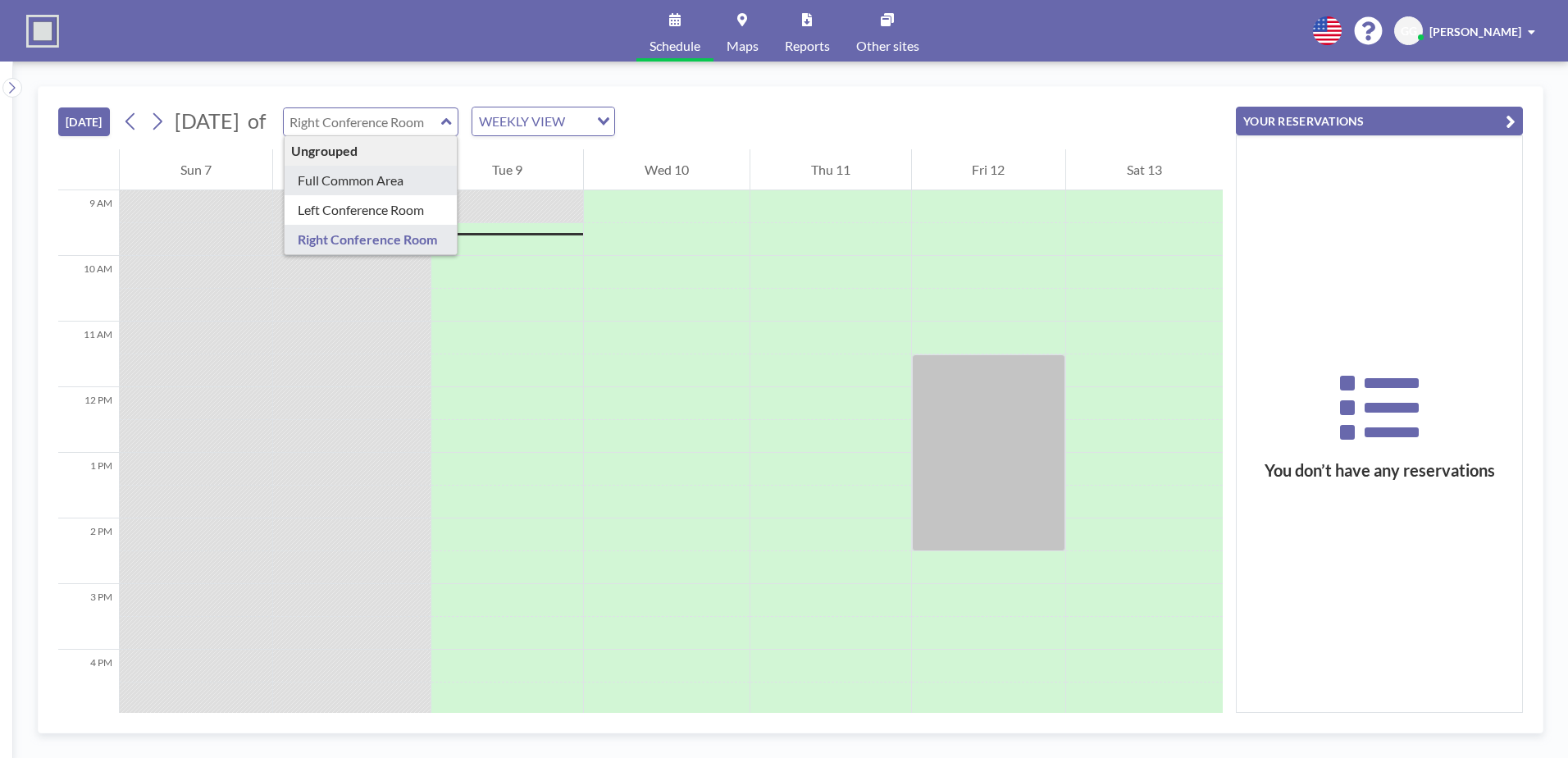
type input "Full Common Area"
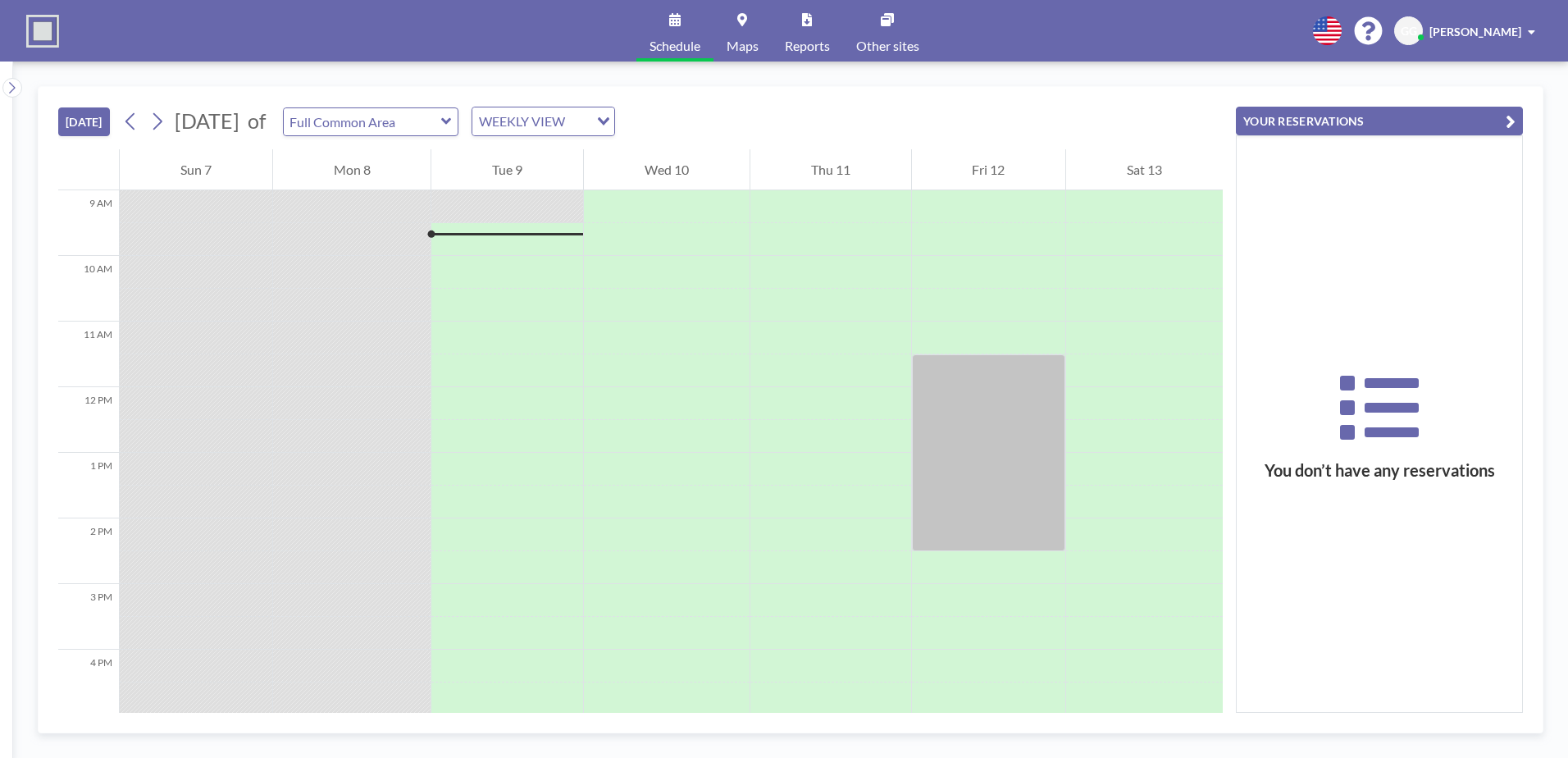
click at [741, 42] on span "Maps" at bounding box center [742, 46] width 32 height 13
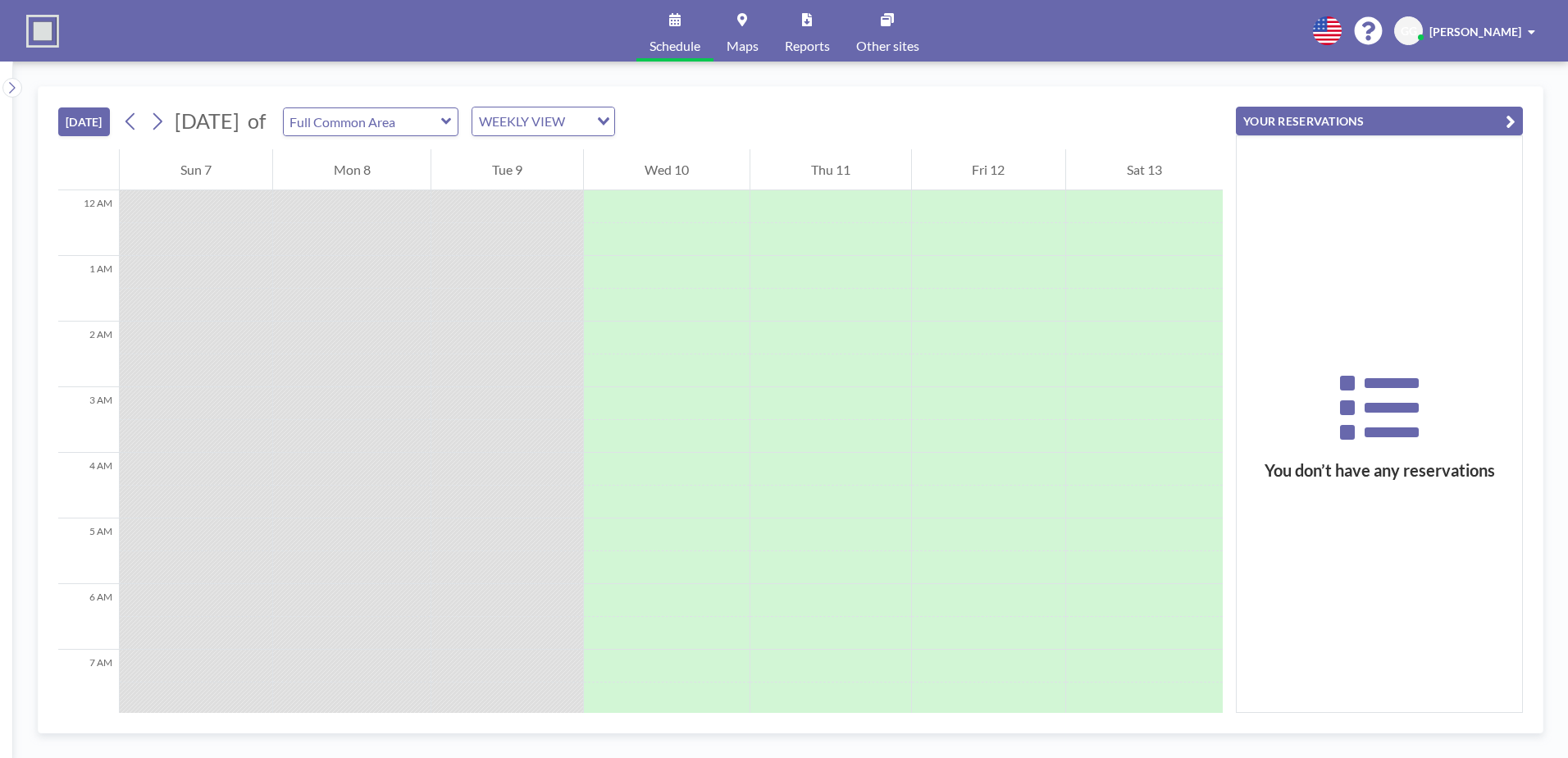
scroll to position [591, 0]
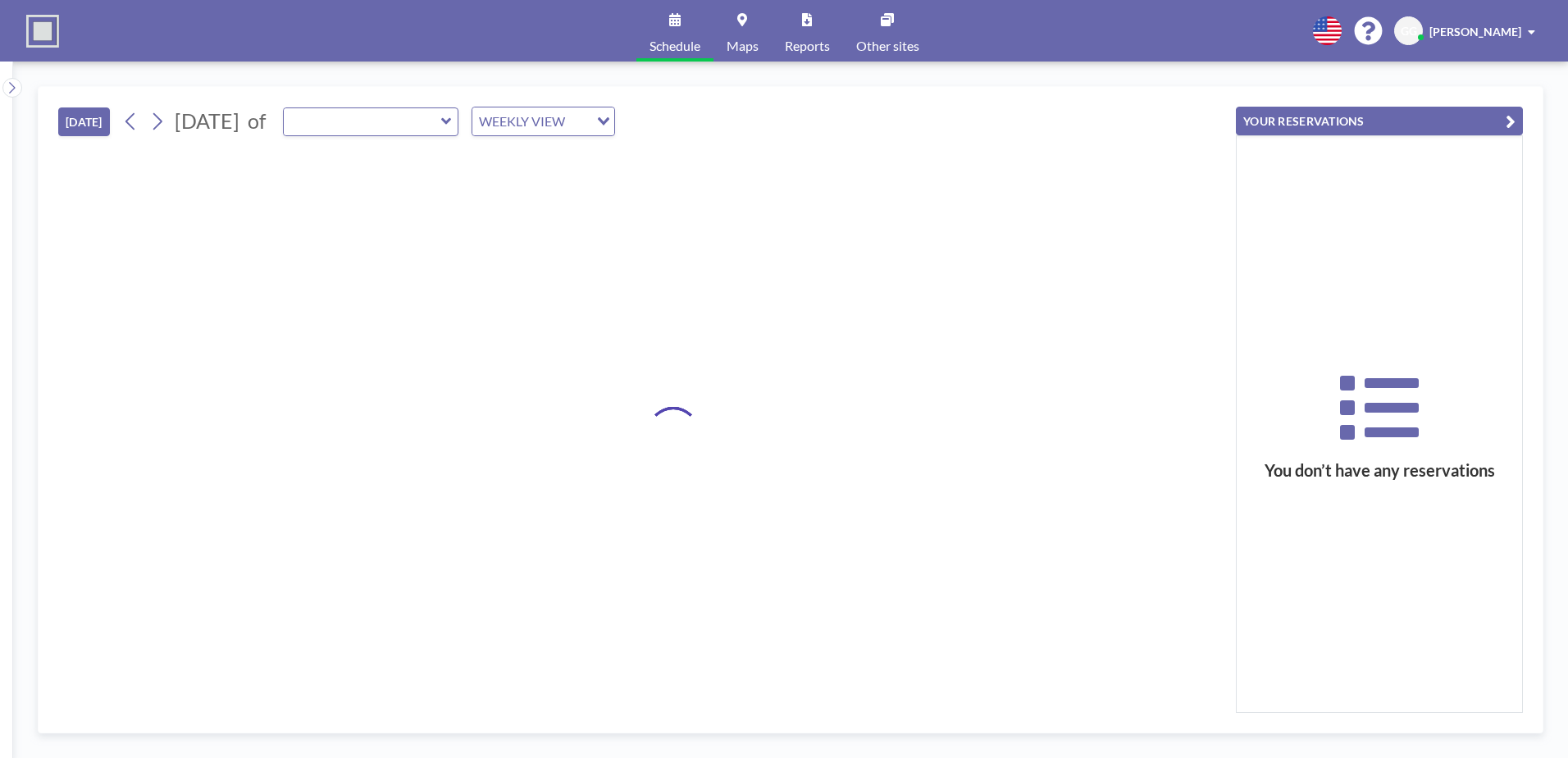
type input "Full Common Area"
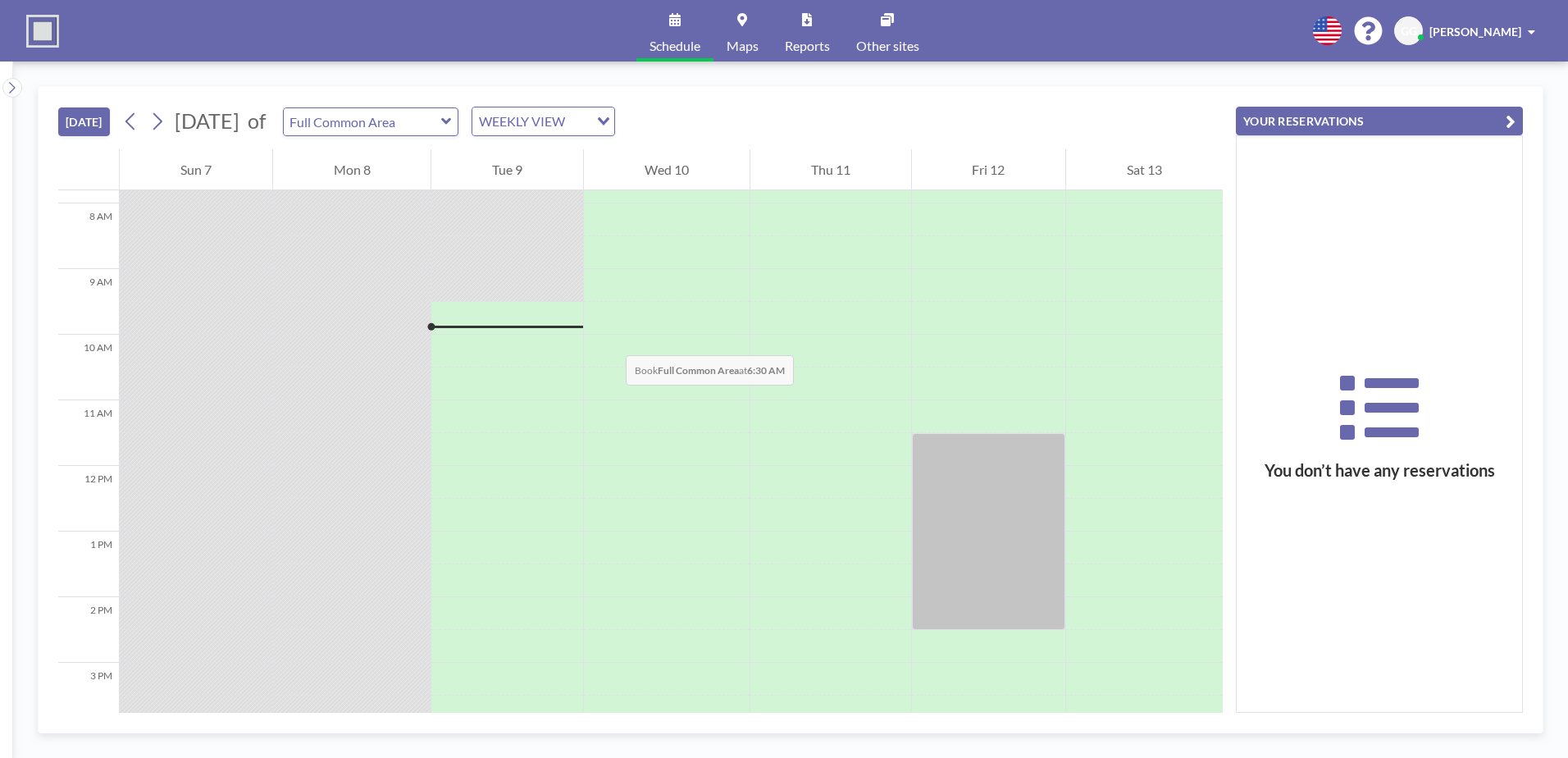
scroll to position [591, 0]
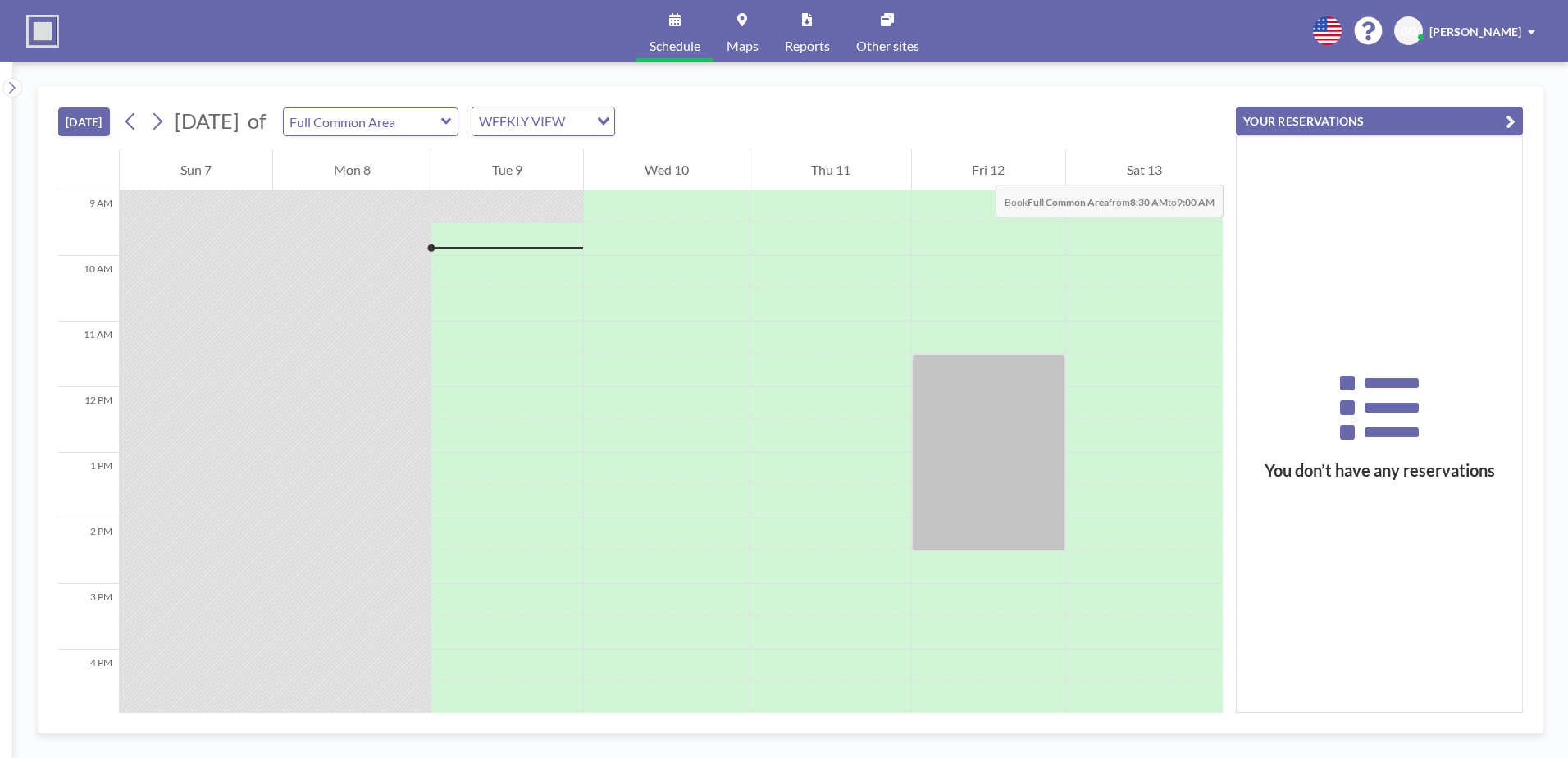
click at [979, 168] on div "Fri 12" at bounding box center [989, 169] width 154 height 41
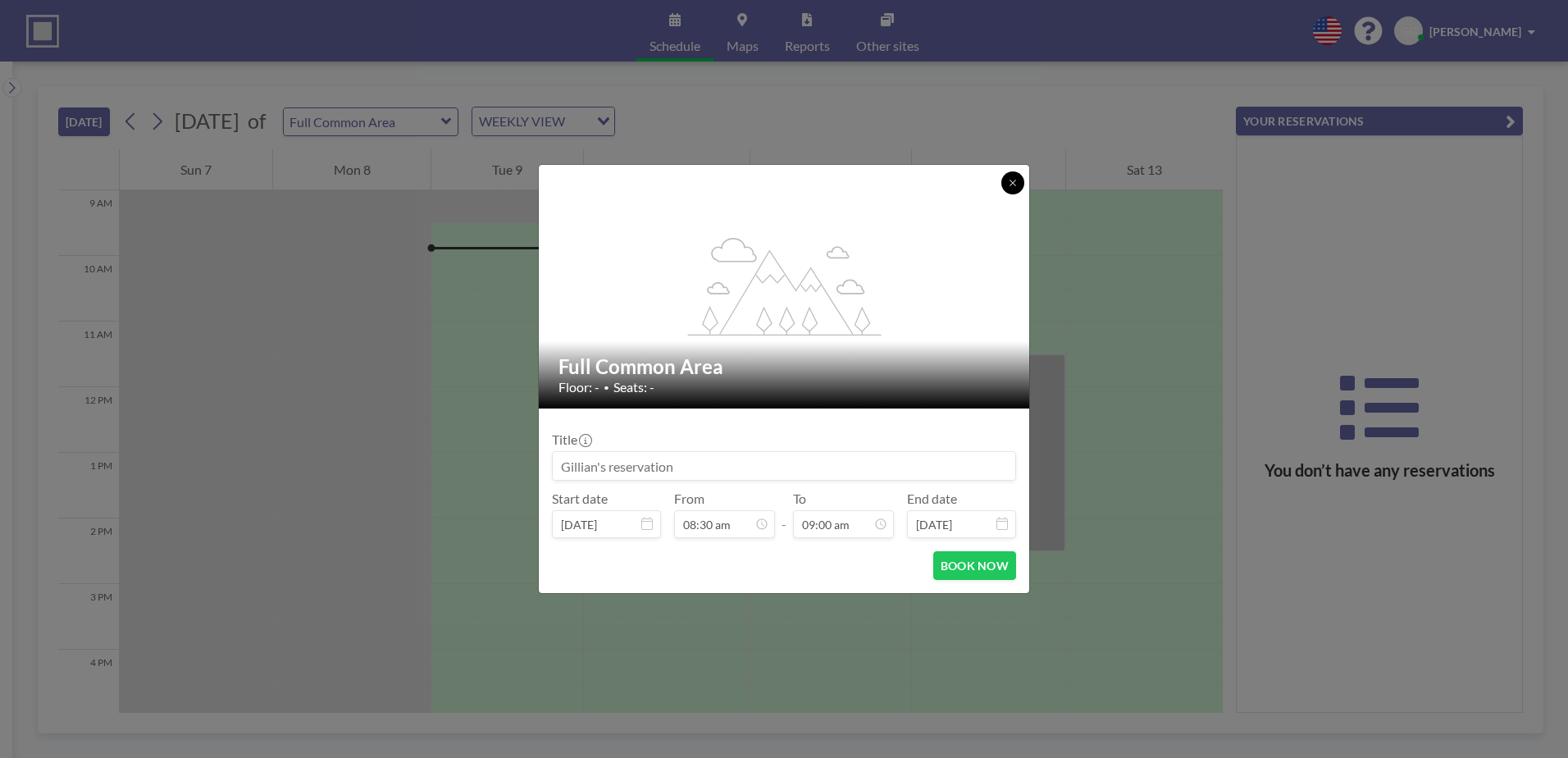
click at [1015, 185] on icon at bounding box center [1013, 183] width 10 height 10
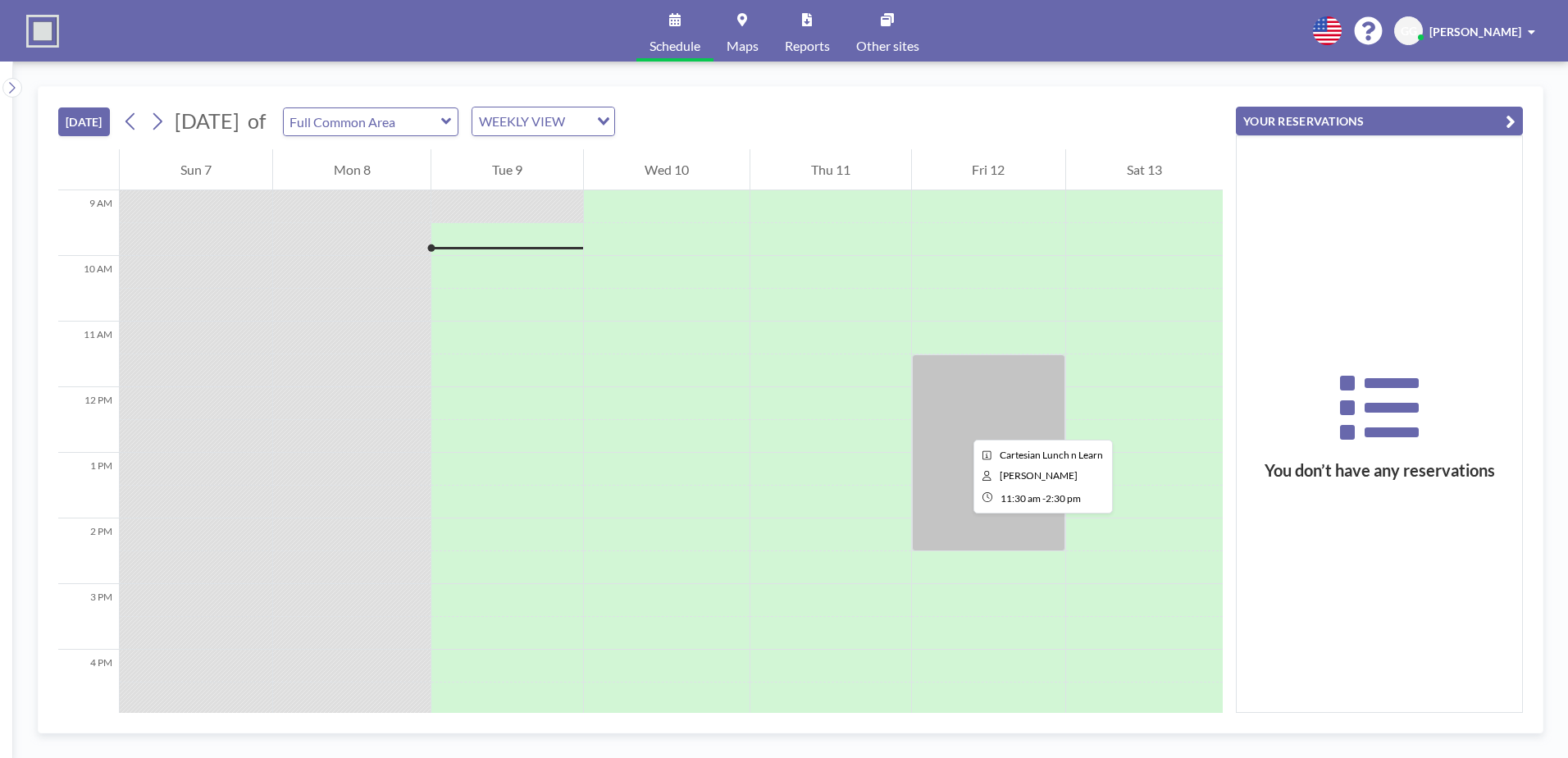
click at [960, 424] on div at bounding box center [989, 453] width 154 height 197
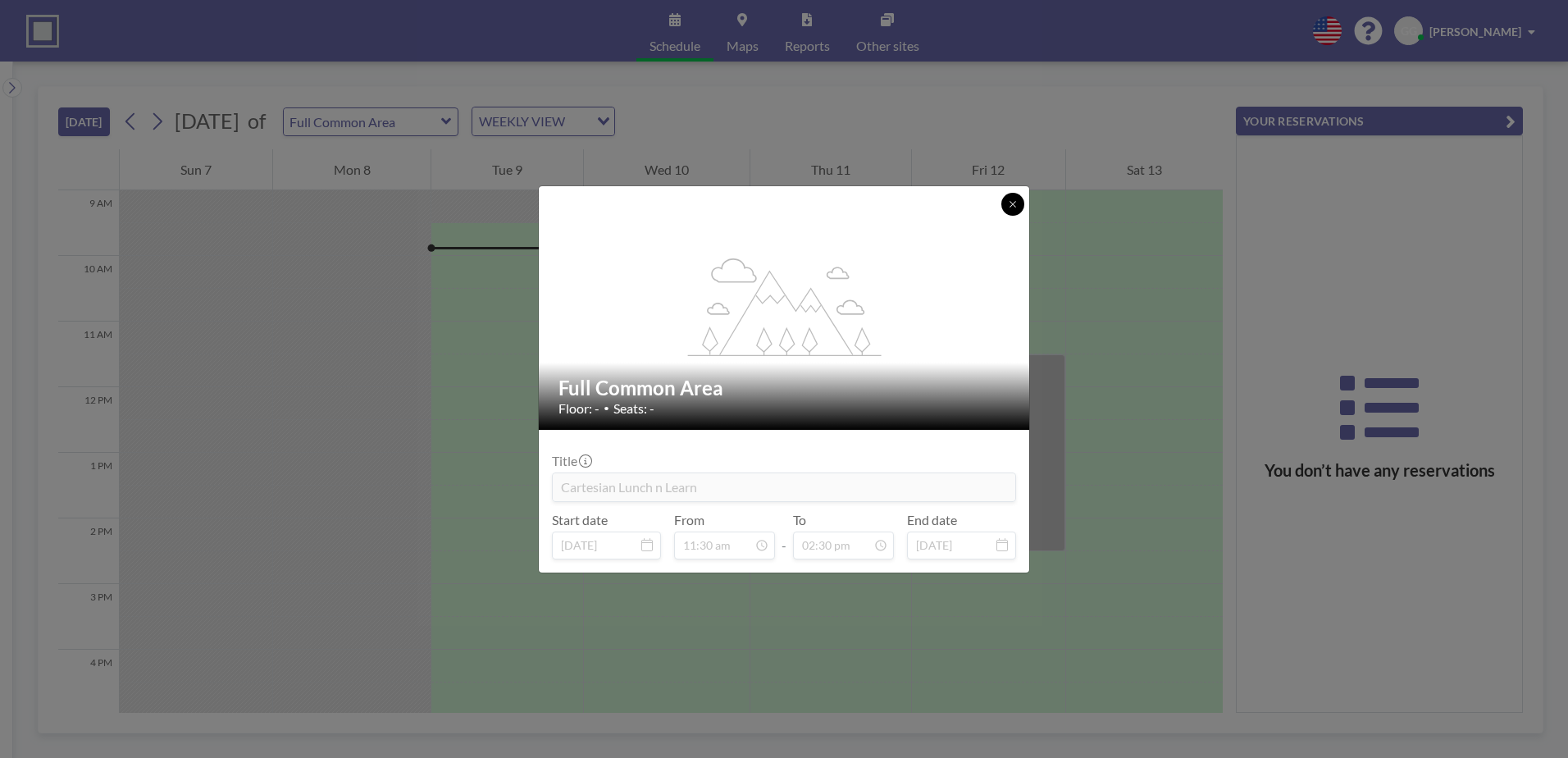
click at [1012, 204] on icon at bounding box center [1013, 204] width 10 height 10
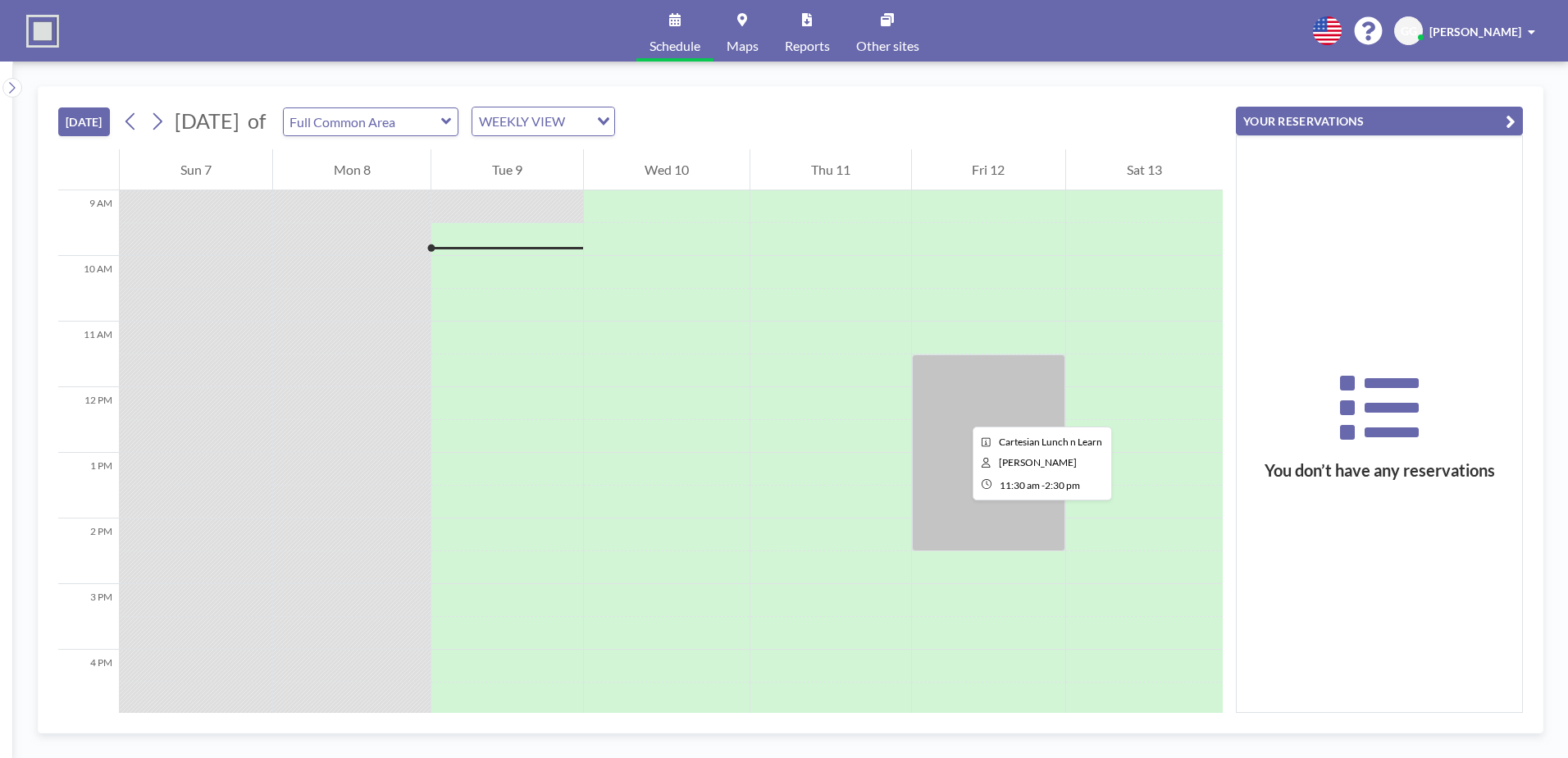
click at [960, 412] on div at bounding box center [989, 453] width 154 height 197
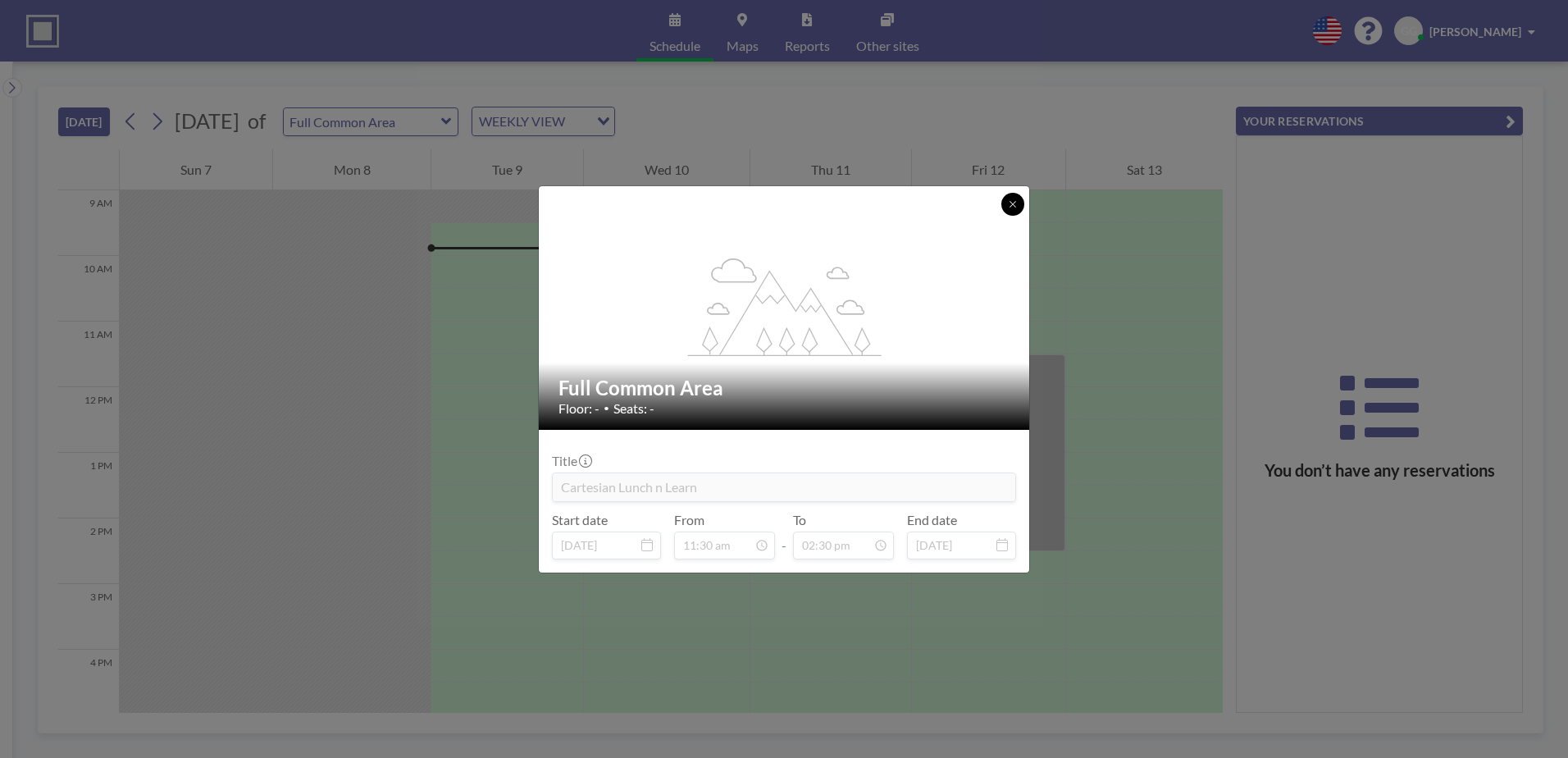
click at [1008, 211] on button at bounding box center [1013, 205] width 23 height 23
